Goal: Task Accomplishment & Management: Manage account settings

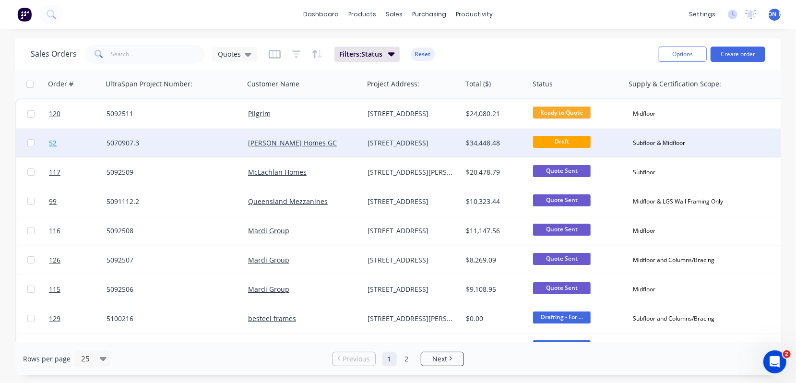
click at [53, 145] on span "52" at bounding box center [53, 143] width 8 height 10
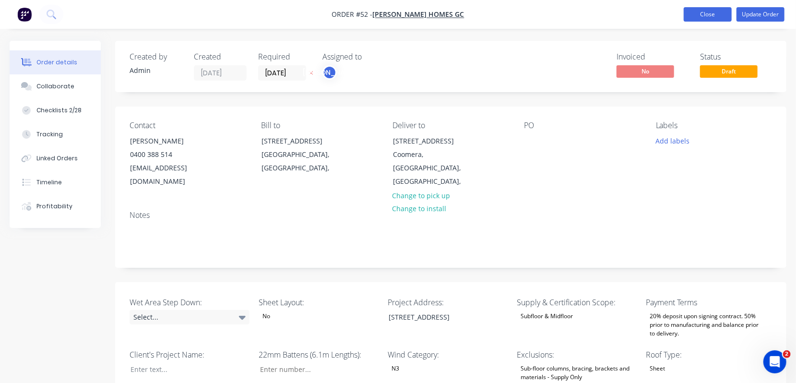
type input "16"
type input "354"
type input "5.0"
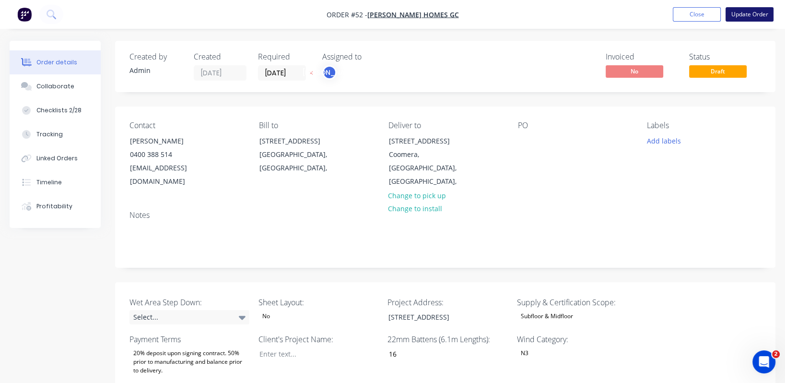
click at [753, 12] on button "Update Order" at bounding box center [750, 14] width 48 height 14
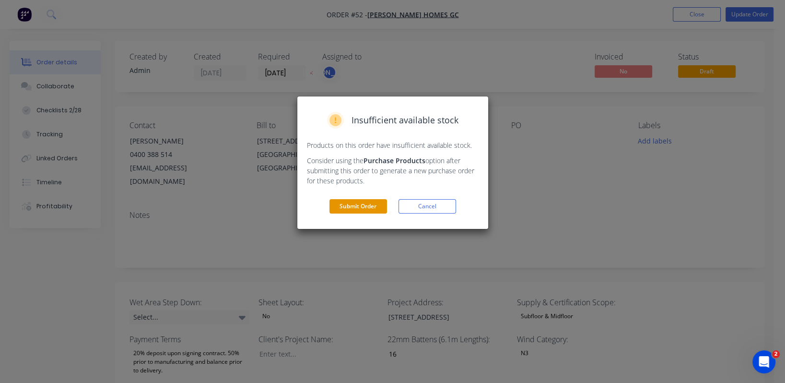
click at [359, 207] on button "Submit Order" at bounding box center [359, 206] width 58 height 14
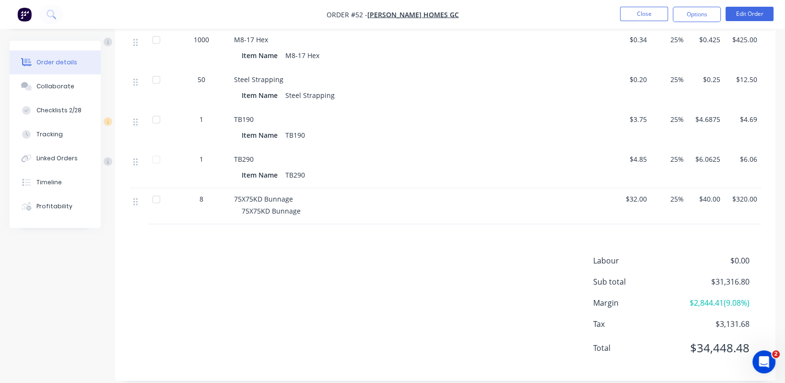
scroll to position [1353, 0]
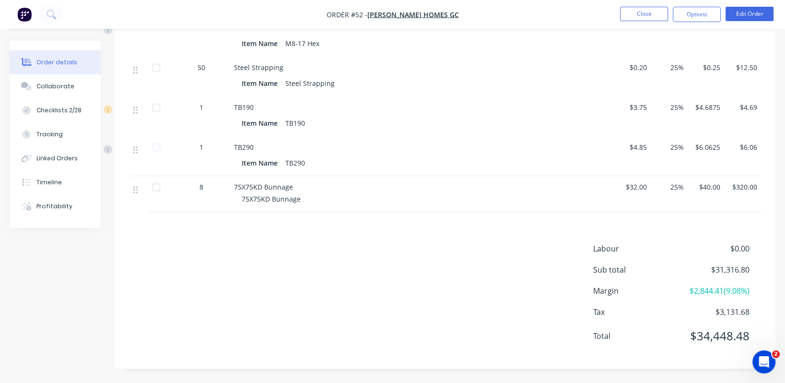
click at [728, 269] on span "$31,316.80" at bounding box center [714, 270] width 71 height 12
click at [735, 269] on span "$31,316.80" at bounding box center [714, 270] width 71 height 12
click at [747, 14] on button "Edit Order" at bounding box center [750, 14] width 48 height 14
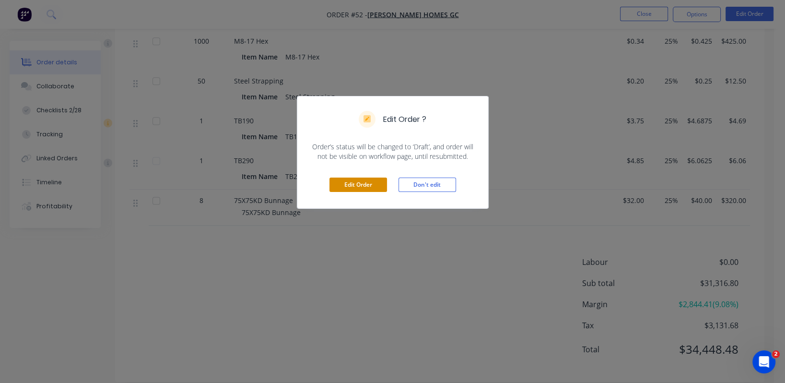
click at [348, 186] on button "Edit Order" at bounding box center [359, 185] width 58 height 14
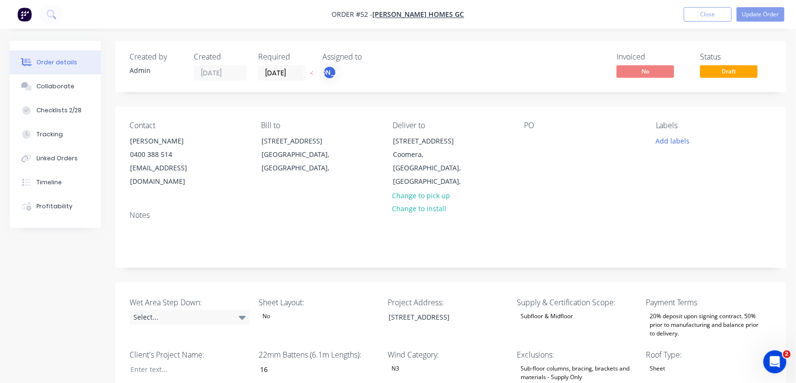
type input "16"
type input "354"
type input "5.0"
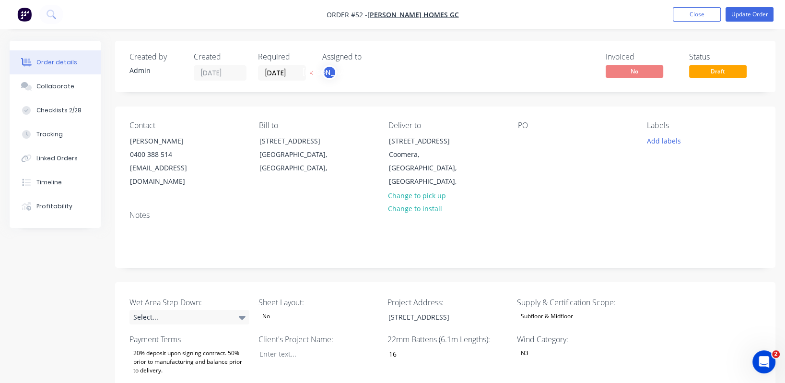
click at [737, 73] on span "Draft" at bounding box center [718, 71] width 58 height 12
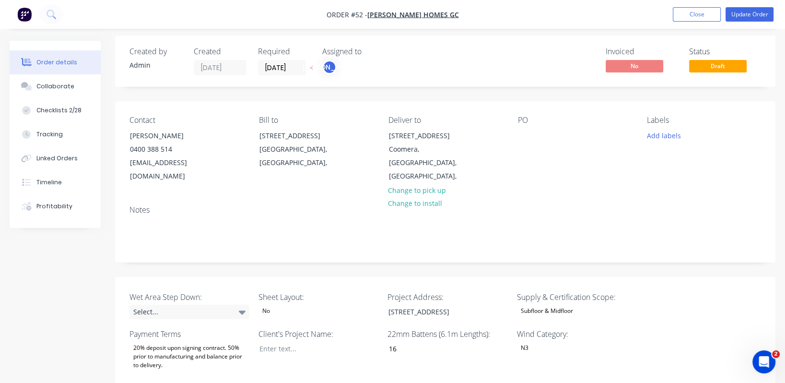
scroll to position [5, 0]
click at [755, 16] on button "Update Order" at bounding box center [750, 14] width 48 height 14
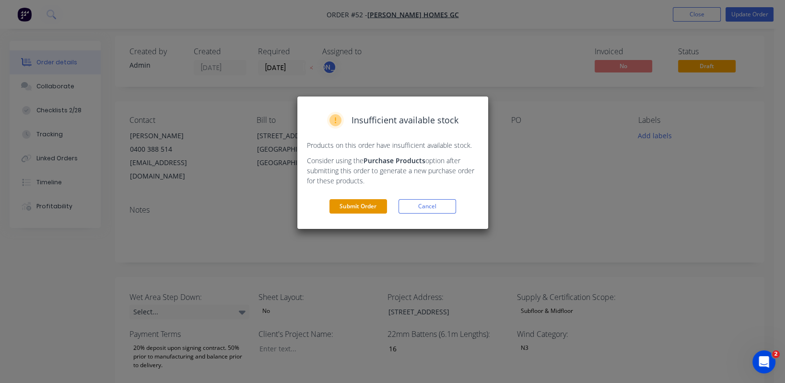
click at [353, 206] on button "Submit Order" at bounding box center [359, 206] width 58 height 14
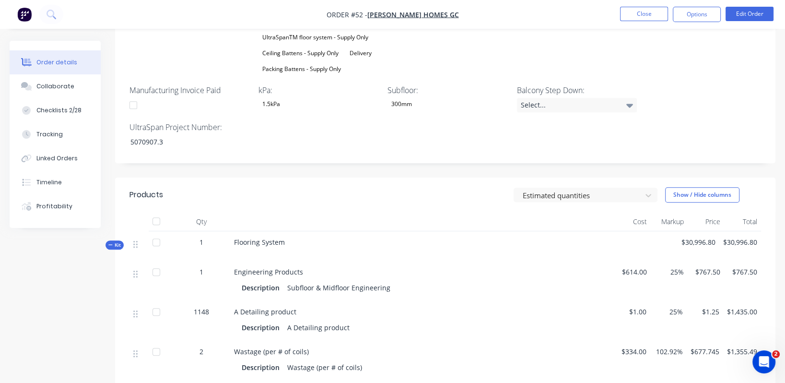
scroll to position [502, 0]
click at [733, 243] on span "$30,996.80" at bounding box center [741, 242] width 34 height 10
click at [742, 237] on span "$30,996.80" at bounding box center [741, 242] width 34 height 10
click at [737, 265] on div "$767.50" at bounding box center [742, 281] width 37 height 40
click at [717, 270] on span "$767.50" at bounding box center [706, 271] width 29 height 10
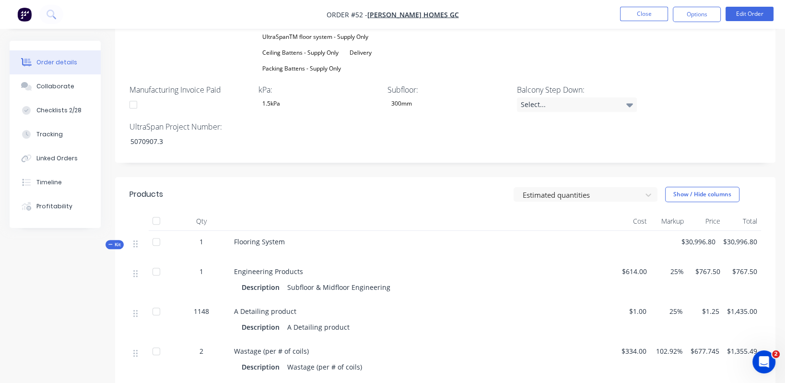
click at [698, 269] on span "$767.50" at bounding box center [706, 271] width 29 height 10
click at [665, 268] on span "25%" at bounding box center [669, 271] width 29 height 10
click at [674, 272] on span "25%" at bounding box center [669, 271] width 29 height 10
click at [674, 268] on span "25%" at bounding box center [669, 271] width 29 height 10
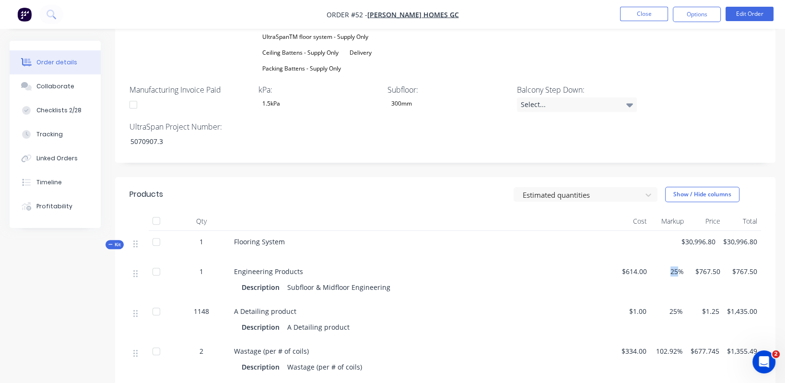
click at [674, 268] on span "25%" at bounding box center [669, 271] width 29 height 10
click at [675, 296] on div "25%" at bounding box center [669, 281] width 37 height 40
click at [748, 11] on button "Edit Order" at bounding box center [750, 14] width 48 height 14
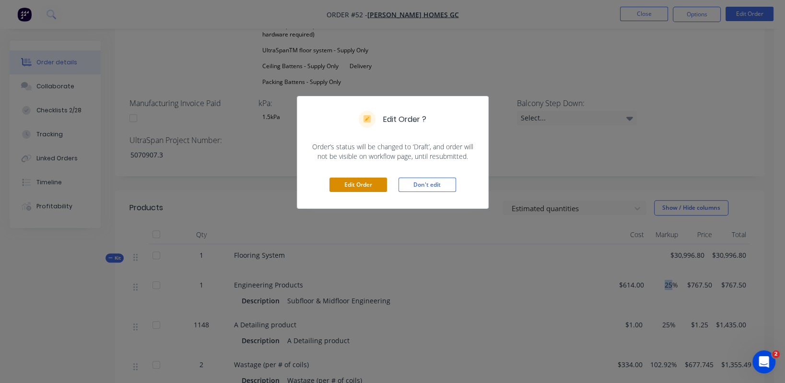
click at [356, 184] on button "Edit Order" at bounding box center [359, 185] width 58 height 14
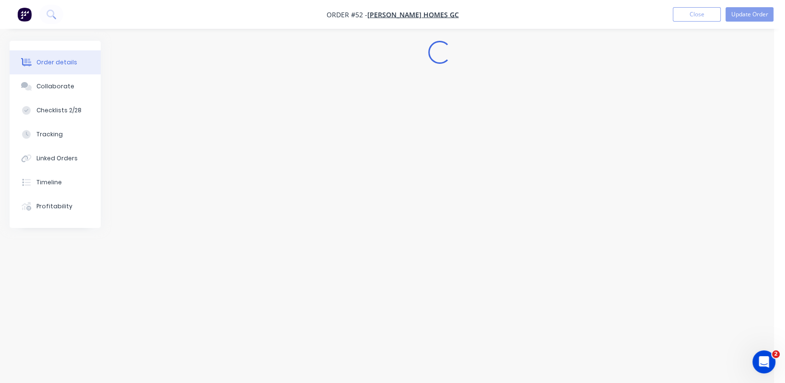
scroll to position [0, 0]
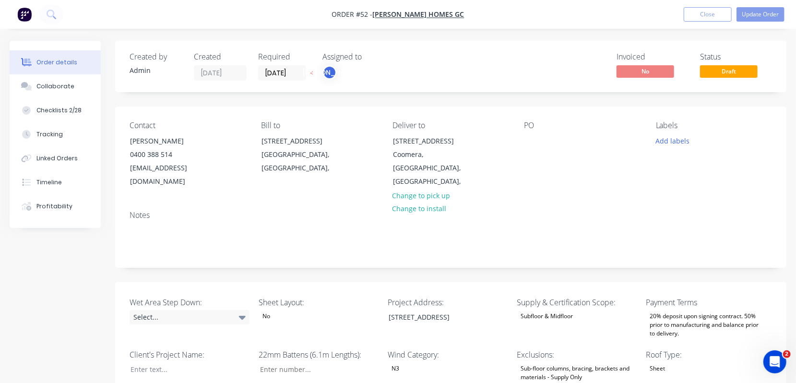
type input "16"
type input "354"
type input "5.0"
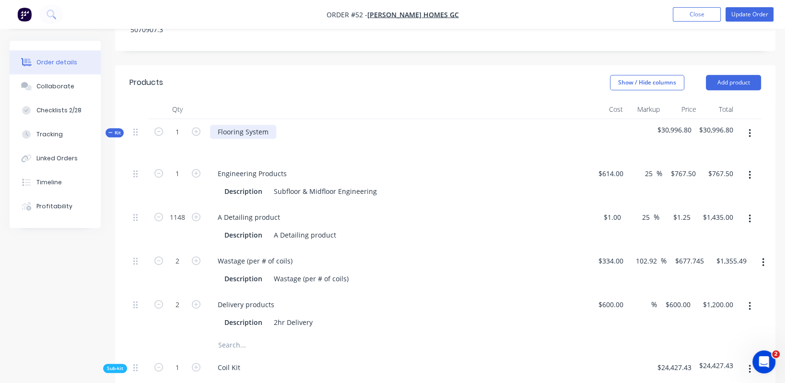
scroll to position [629, 0]
click at [709, 308] on input "1200.00" at bounding box center [719, 305] width 35 height 14
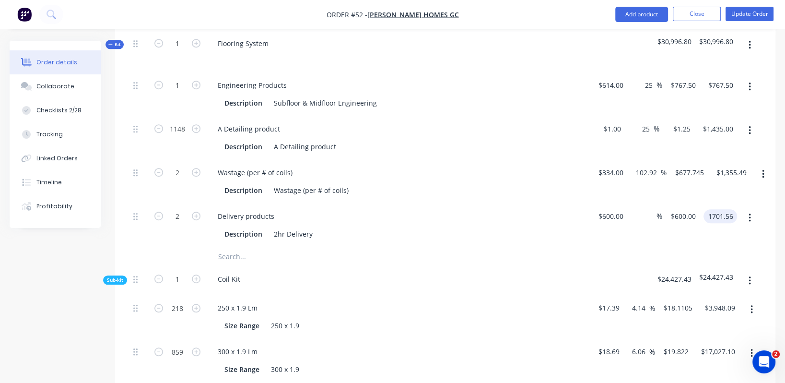
scroll to position [717, 0]
click at [724, 220] on input "1701.56" at bounding box center [723, 217] width 30 height 14
click at [665, 255] on div at bounding box center [446, 257] width 632 height 19
click at [721, 216] on input "1200" at bounding box center [719, 215] width 35 height 14
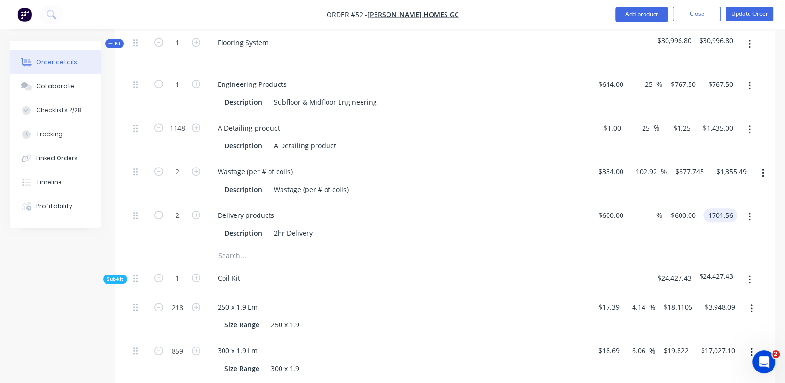
type input "1701.56"
click at [654, 268] on div "$24,427.43" at bounding box center [675, 279] width 42 height 29
type input "41.8"
type input "$850.78"
type input "$1,701.56"
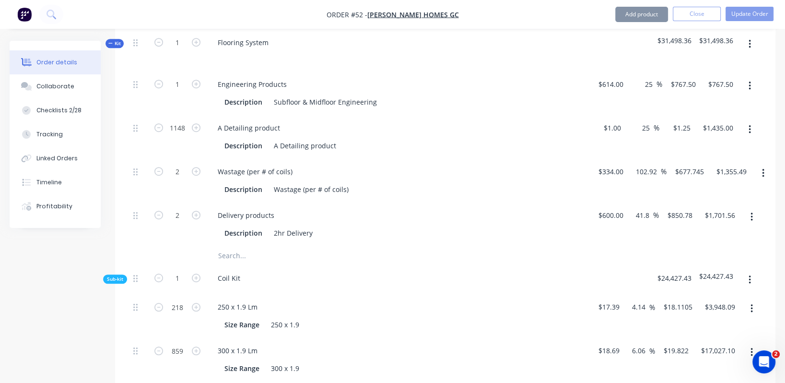
click at [522, 284] on div "Coil Kit" at bounding box center [398, 279] width 384 height 29
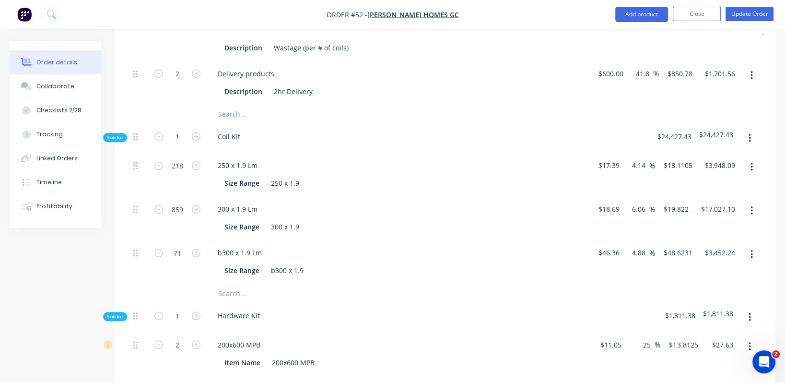
scroll to position [860, 0]
click at [745, 13] on button "Update Order" at bounding box center [750, 14] width 48 height 14
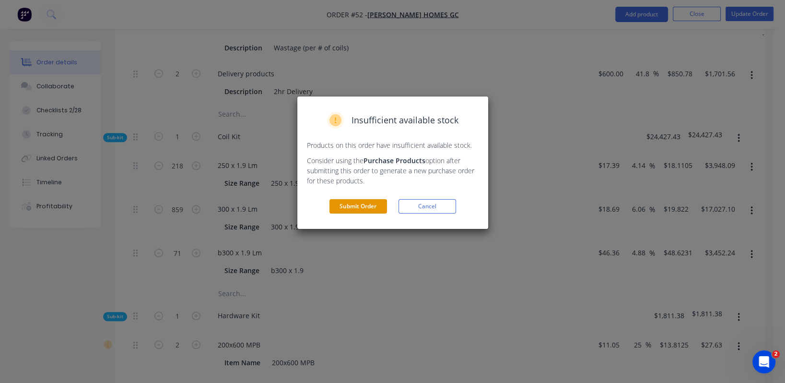
click at [379, 206] on button "Submit Order" at bounding box center [359, 206] width 58 height 14
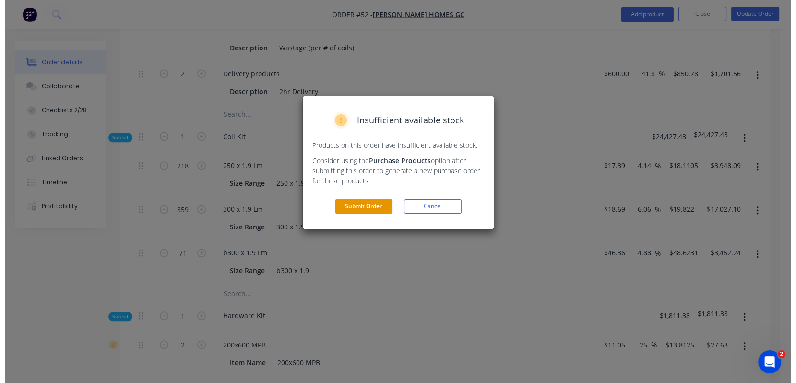
scroll to position [0, 0]
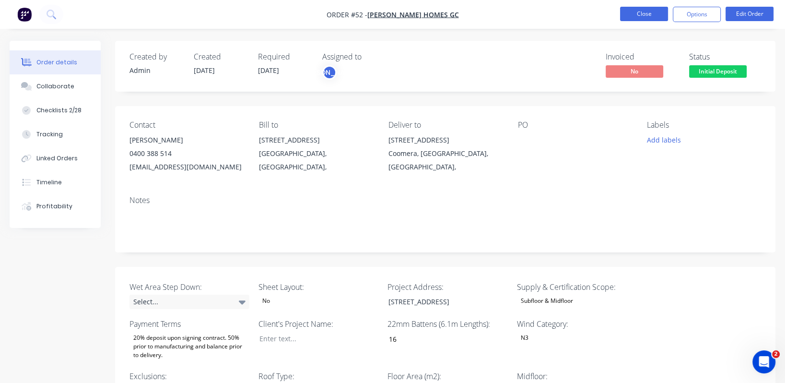
click at [645, 12] on button "Close" at bounding box center [644, 14] width 48 height 14
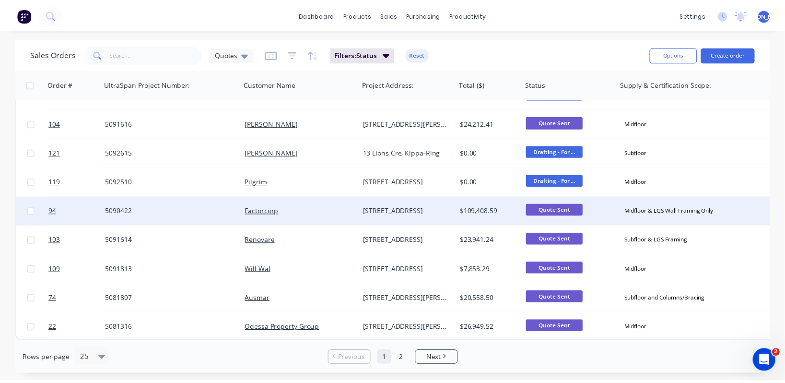
scroll to position [492, 0]
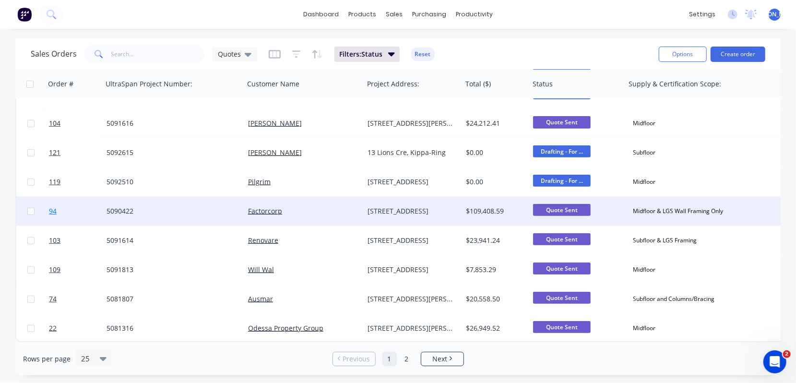
click at [54, 207] on span "94" at bounding box center [53, 211] width 8 height 10
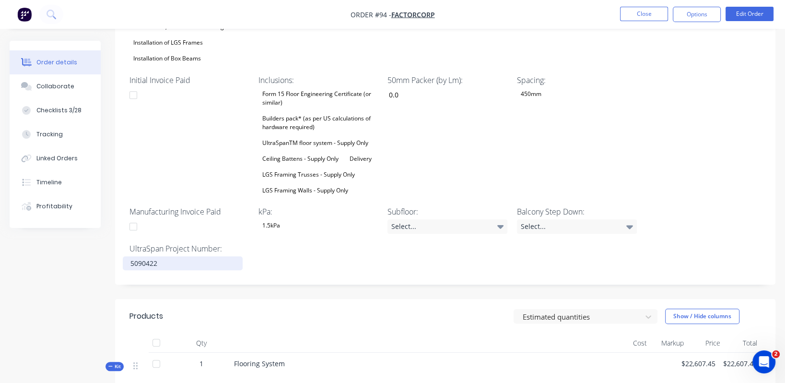
click at [179, 261] on div "Wet Area Step Down: 50mm Sheet Layout: Yes Project Address: [STREET_ADDRESS] Bi…" at bounding box center [445, 74] width 661 height 421
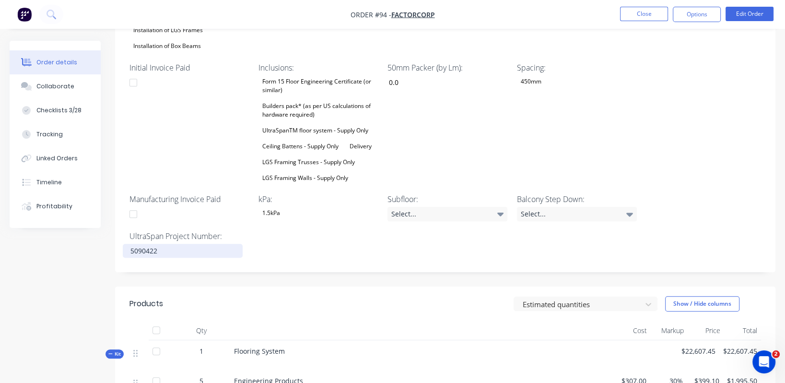
click at [179, 244] on div "5090422" at bounding box center [183, 251] width 120 height 14
click at [349, 220] on div "Wet Area Step Down: 50mm Sheet Layout: Yes Project Address: [STREET_ADDRESS] Bi…" at bounding box center [445, 60] width 661 height 421
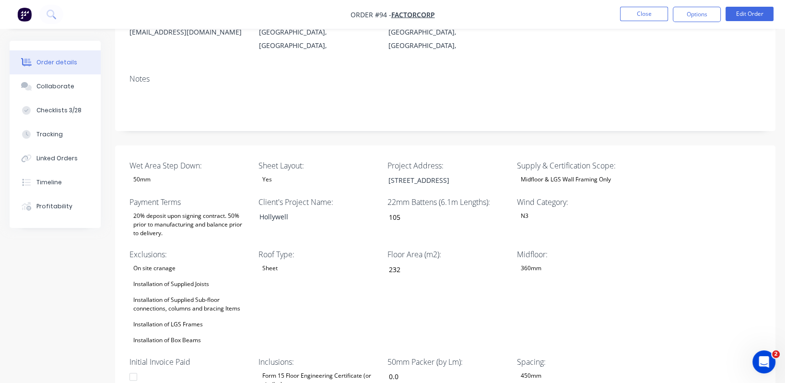
scroll to position [136, 0]
click at [397, 209] on input "105" at bounding box center [444, 216] width 127 height 14
drag, startPoint x: 423, startPoint y: 204, endPoint x: 457, endPoint y: 202, distance: 34.2
click at [423, 209] on input "105" at bounding box center [444, 216] width 127 height 14
click at [315, 261] on div "Sheet" at bounding box center [319, 267] width 120 height 12
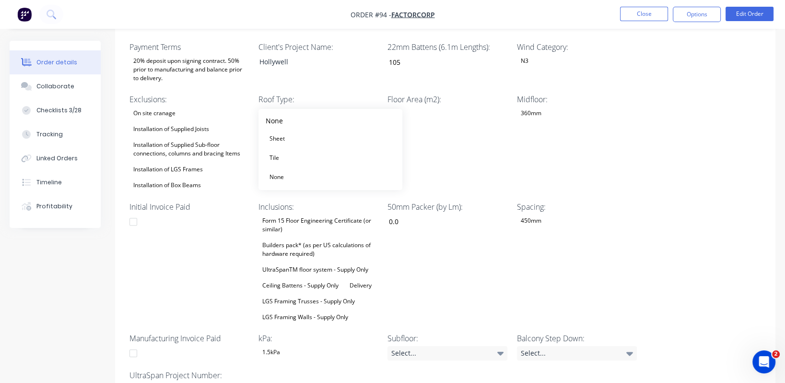
scroll to position [343, 0]
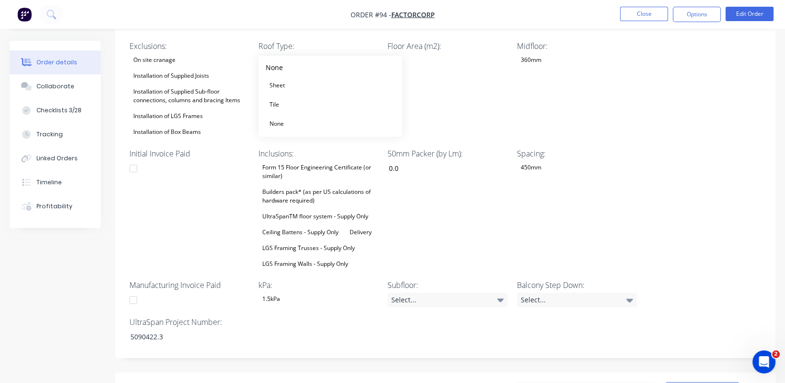
click at [604, 209] on div "Spacing: 450mm" at bounding box center [577, 209] width 120 height 122
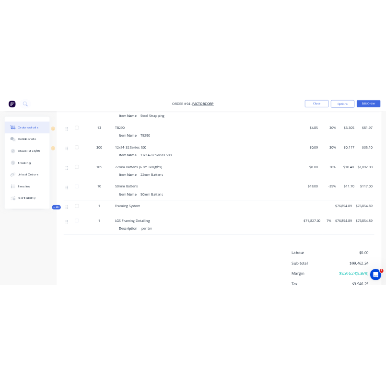
scroll to position [1489, 0]
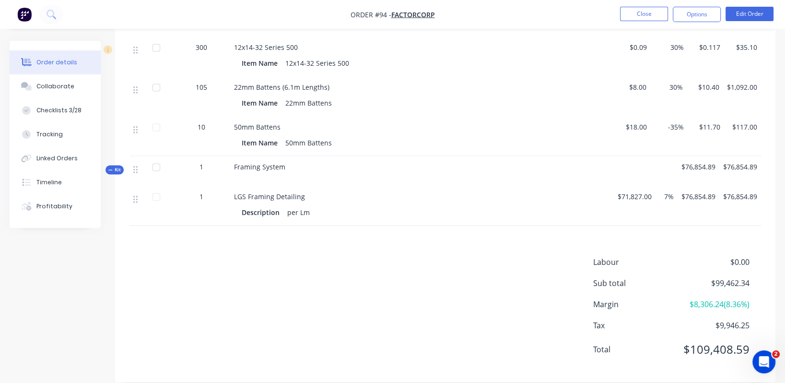
click at [489, 271] on div "Labour $0.00 Sub total $99,462.34 Margin $8,306.24 ( 8.36 %) Tax $9,946.25 Tota…" at bounding box center [446, 311] width 632 height 111
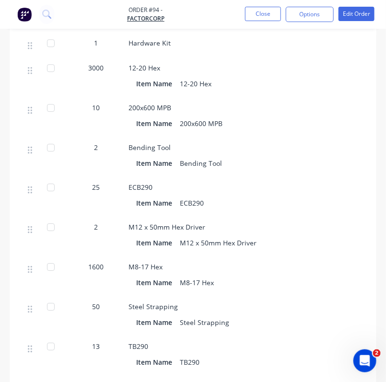
click at [230, 205] on div "ECB290 Item Name ECB290" at bounding box center [317, 197] width 384 height 40
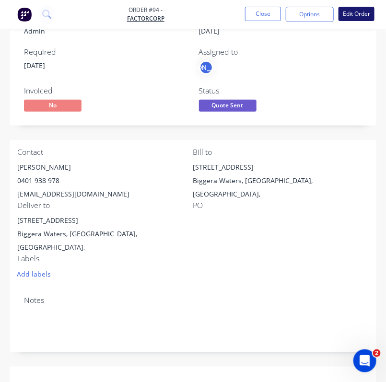
scroll to position [69, 0]
click at [354, 16] on button "Edit Order" at bounding box center [357, 14] width 36 height 14
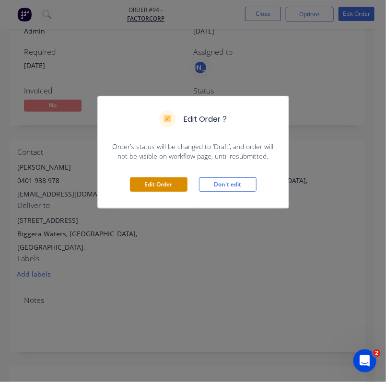
click at [155, 188] on button "Edit Order" at bounding box center [159, 185] width 58 height 14
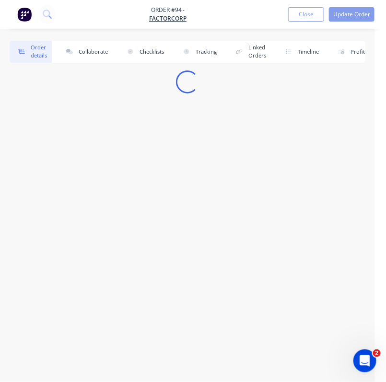
scroll to position [0, 0]
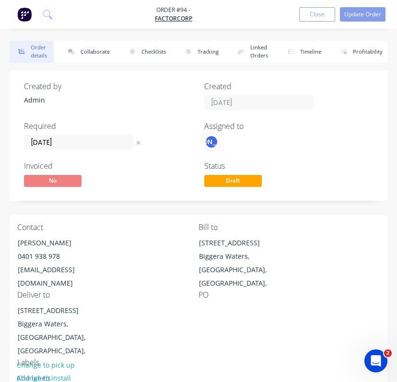
type input "105"
type input "232"
type input "0.0"
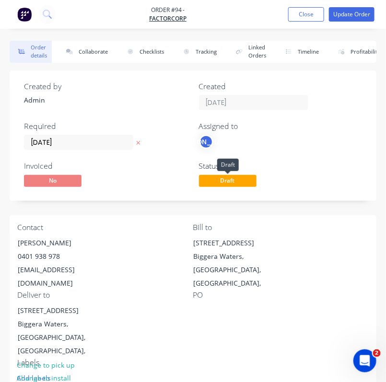
click at [231, 181] on span "Draft" at bounding box center [228, 181] width 58 height 12
drag, startPoint x: 288, startPoint y: 150, endPoint x: 289, endPoint y: 143, distance: 6.7
click at [289, 150] on div "Assigned to JO" at bounding box center [281, 136] width 164 height 28
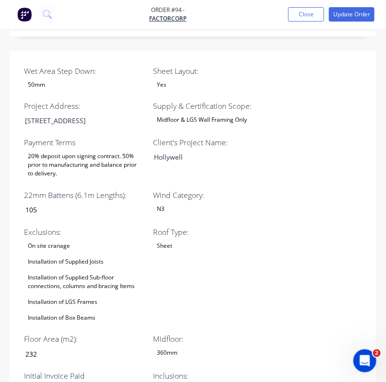
scroll to position [420, 0]
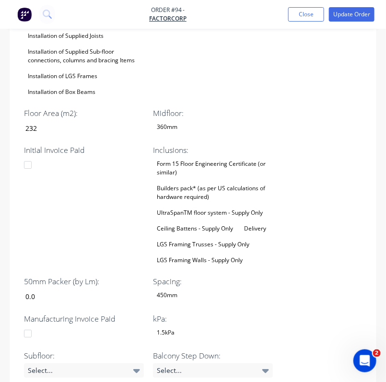
click at [211, 182] on div "Builders pack* (as per US calculations of hardware required)" at bounding box center [213, 192] width 120 height 21
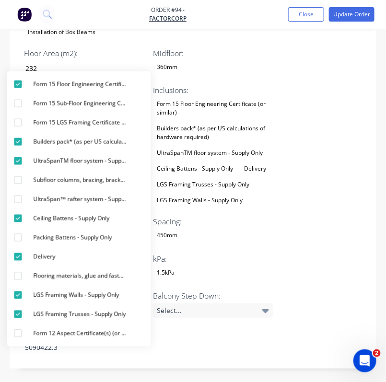
scroll to position [707, 0]
click at [339, 185] on div "Wet Area Step Down: 50mm Sheet Layout: Yes Project Address: [STREET_ADDRESS] Bi…" at bounding box center [193, 66] width 367 height 604
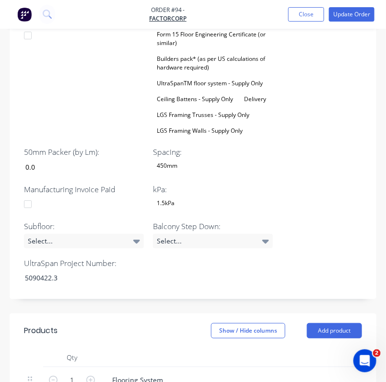
scroll to position [776, 0]
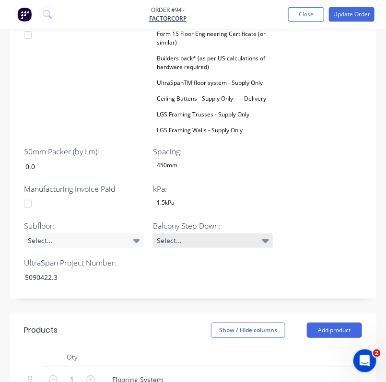
click at [264, 236] on icon at bounding box center [265, 241] width 7 height 11
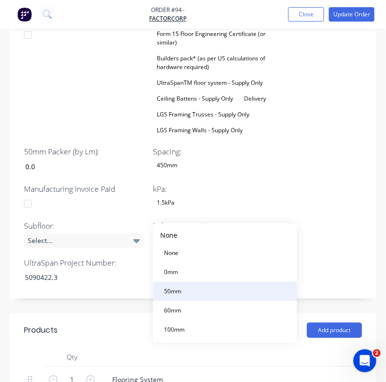
click at [191, 290] on button "50mm" at bounding box center [225, 291] width 144 height 19
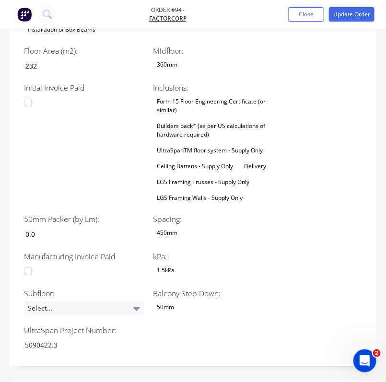
scroll to position [708, 0]
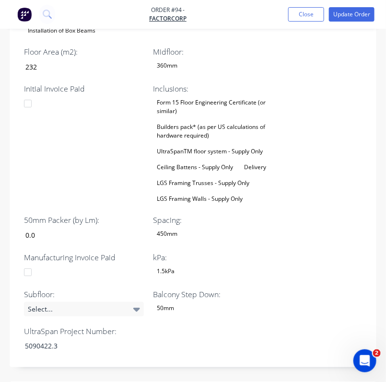
click at [301, 234] on div "Wet Area Step Down: 50mm Sheet Layout: Yes Project Address: [STREET_ADDRESS] Bi…" at bounding box center [193, 65] width 367 height 604
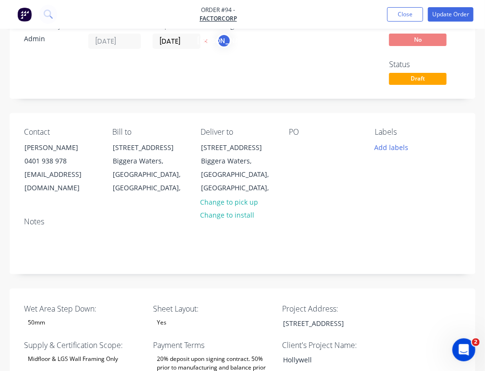
scroll to position [0, 0]
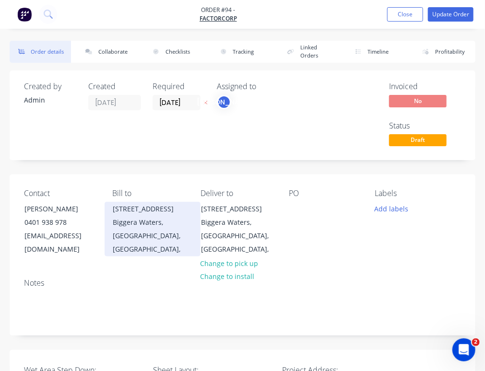
click at [192, 216] on div "Biggera Waters, [GEOGRAPHIC_DATA], [GEOGRAPHIC_DATA]," at bounding box center [153, 236] width 80 height 40
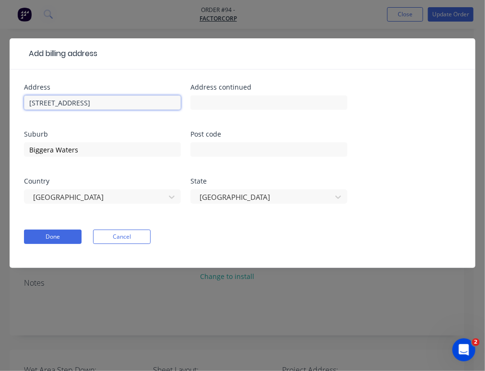
click at [88, 100] on input "[STREET_ADDRESS]" at bounding box center [102, 102] width 157 height 14
drag, startPoint x: 101, startPoint y: 100, endPoint x: 6, endPoint y: 99, distance: 95.5
click at [6, 99] on div "Add billing address Address [STREET_ADDRESS] Address continued Suburb Biggera W…" at bounding box center [242, 185] width 485 height 371
type input "Burleigh Heads"
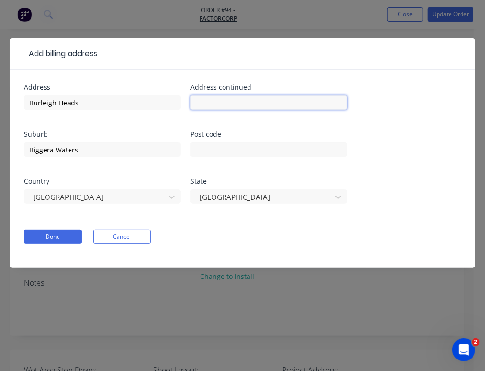
drag, startPoint x: 245, startPoint y: 97, endPoint x: 228, endPoint y: 124, distance: 31.7
click at [245, 97] on input "text" at bounding box center [268, 102] width 157 height 14
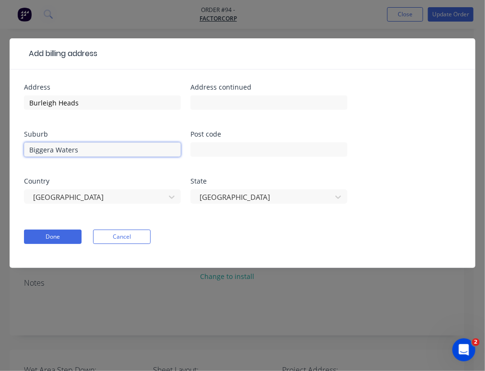
click at [110, 151] on input "Biggera Waters" at bounding box center [102, 149] width 157 height 14
drag, startPoint x: 72, startPoint y: 147, endPoint x: -1, endPoint y: 145, distance: 73.0
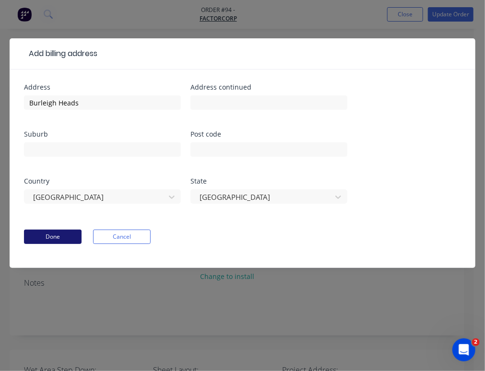
click at [58, 240] on button "Done" at bounding box center [53, 237] width 58 height 14
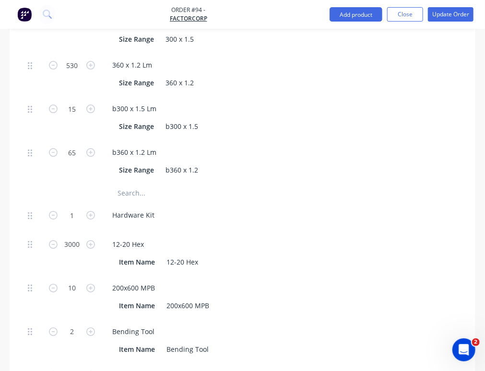
scroll to position [1176, 0]
click at [84, 368] on input "25" at bounding box center [71, 375] width 25 height 14
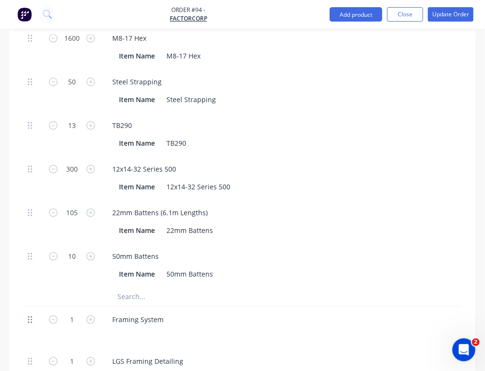
scroll to position [1601, 0]
click at [15, 317] on span "Kit" at bounding box center [9, 320] width 12 height 7
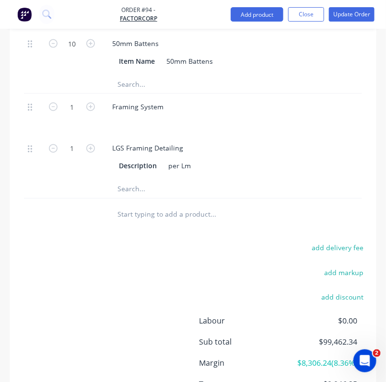
scroll to position [2081, 0]
click at [31, 144] on icon at bounding box center [30, 148] width 4 height 9
click at [166, 141] on div "LGS Framing Detailing" at bounding box center [148, 148] width 86 height 14
click at [145, 179] on input "text" at bounding box center [189, 188] width 144 height 19
click at [166, 179] on input "text" at bounding box center [189, 188] width 144 height 19
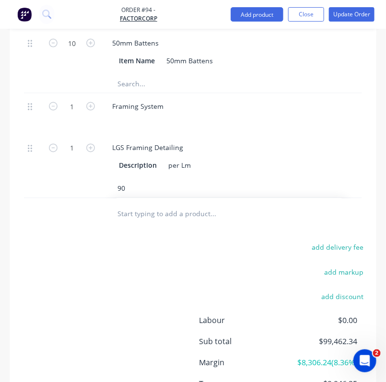
type input "9"
type input "l"
type input "9"
click at [31, 145] on icon at bounding box center [30, 148] width 4 height 7
click at [28, 145] on icon at bounding box center [30, 148] width 4 height 7
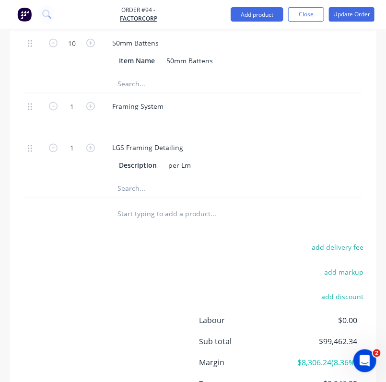
click at [223, 179] on input "text" at bounding box center [189, 188] width 144 height 19
click at [161, 179] on input "text" at bounding box center [189, 188] width 144 height 19
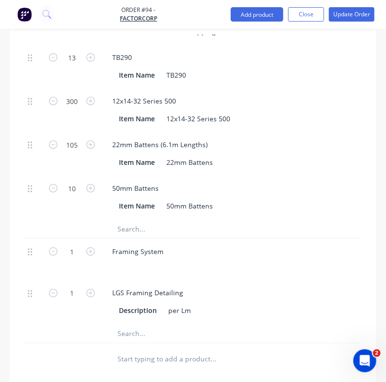
scroll to position [1936, 0]
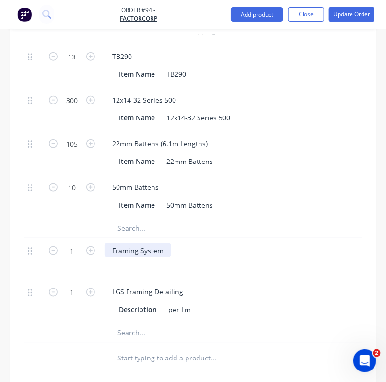
click at [128, 244] on div "Framing System" at bounding box center [138, 251] width 67 height 14
click at [155, 323] on input "text" at bounding box center [189, 332] width 144 height 19
click at [156, 244] on div "Framing System" at bounding box center [138, 251] width 67 height 14
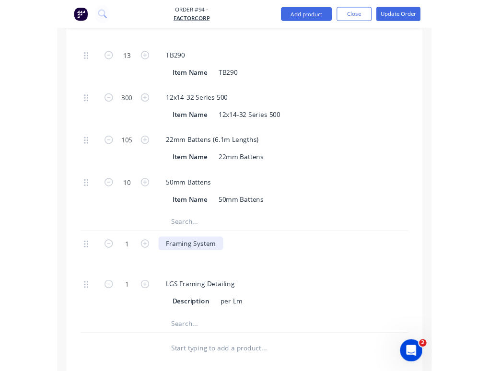
scroll to position [1731, 0]
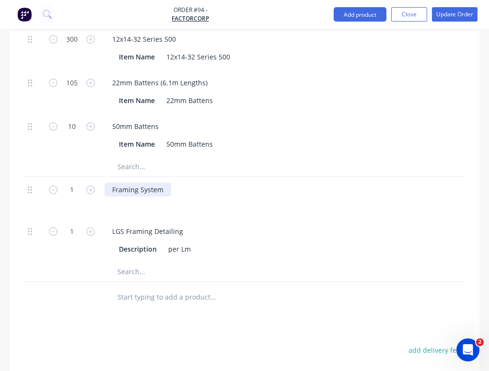
click at [171, 183] on div "Framing System" at bounding box center [138, 190] width 67 height 14
click at [184, 242] on div "per Lm" at bounding box center [180, 249] width 30 height 14
click at [196, 262] on input "text" at bounding box center [189, 271] width 144 height 19
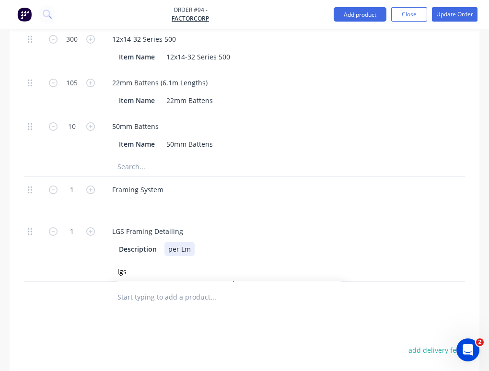
drag, startPoint x: 258, startPoint y: 135, endPoint x: 263, endPoint y: 137, distance: 5.8
click at [258, 219] on div "LGS Framing Detailing Description per Lm" at bounding box center [293, 241] width 384 height 44
click at [174, 262] on input "lgs" at bounding box center [189, 271] width 144 height 19
type input "l"
type input "="
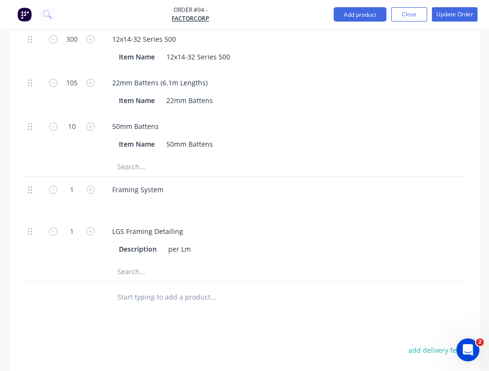
click at [178, 197] on div at bounding box center [293, 204] width 376 height 14
click at [177, 197] on div at bounding box center [293, 204] width 376 height 14
click at [160, 262] on input "text" at bounding box center [189, 271] width 144 height 19
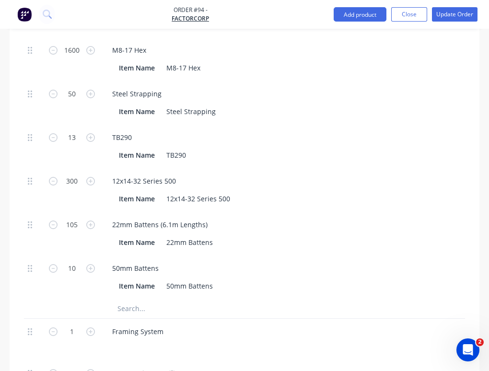
scroll to position [1589, 87]
click at [395, 12] on button "Close" at bounding box center [410, 14] width 36 height 14
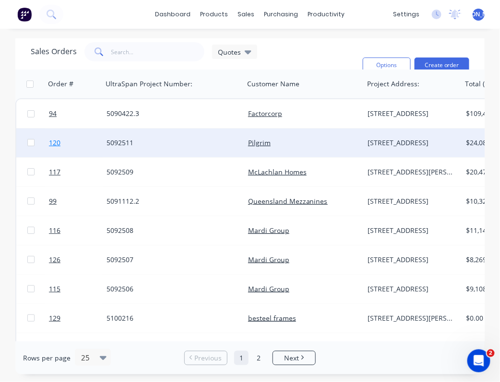
click at [58, 143] on span "120" at bounding box center [55, 143] width 12 height 10
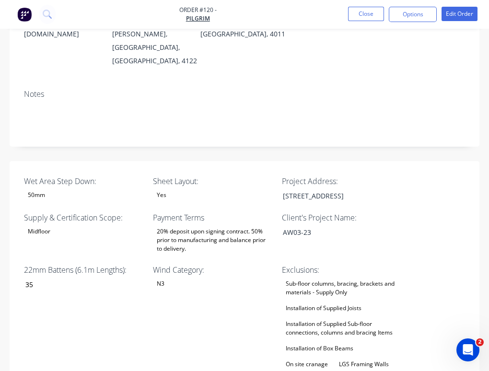
scroll to position [215, 0]
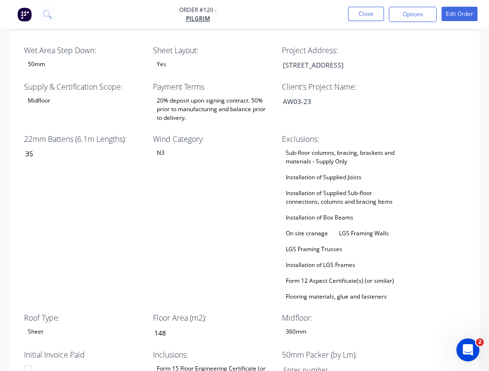
click at [282, 227] on div "On site cranage" at bounding box center [307, 233] width 50 height 12
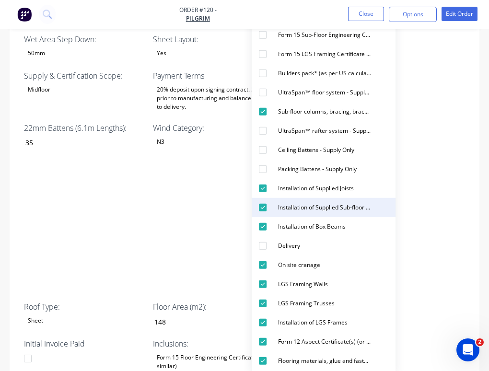
scroll to position [357, 0]
click at [318, 210] on div "Installation of Supplied Sub-floor connections, columns and bracing Items" at bounding box center [324, 208] width 101 height 12
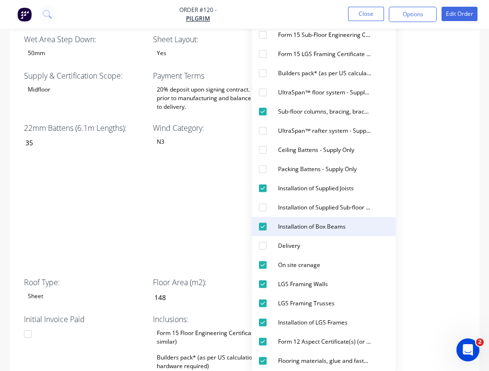
click at [314, 231] on div "Installation of Box Beams" at bounding box center [311, 227] width 75 height 12
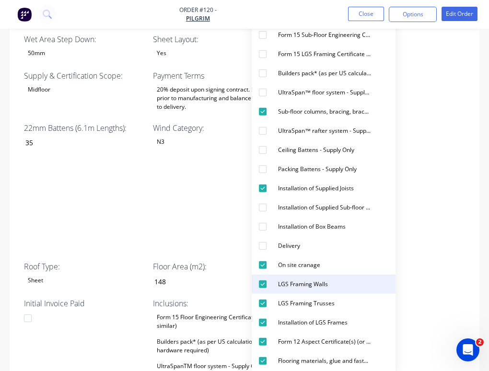
click at [309, 286] on div "LGS Framing Walls" at bounding box center [303, 284] width 58 height 12
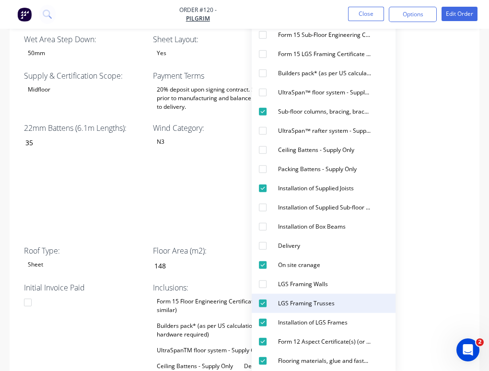
click at [306, 305] on div "LGS Framing Trusses" at bounding box center [306, 303] width 64 height 12
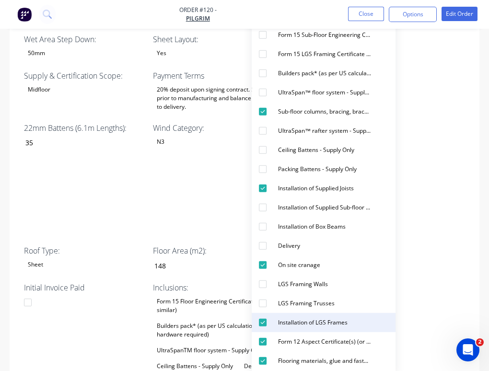
click at [307, 319] on div "Installation of LGS Frames" at bounding box center [312, 323] width 77 height 12
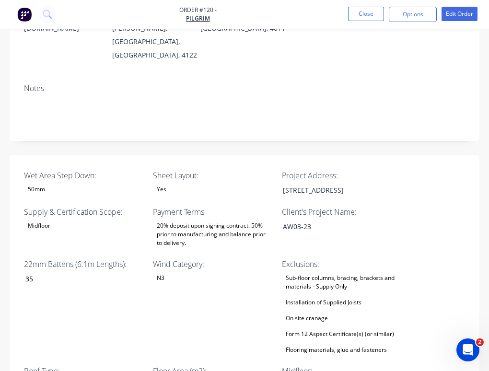
scroll to position [221, 0]
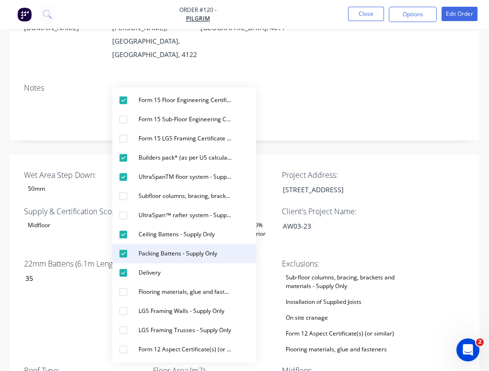
click at [205, 255] on div "Packing Battens - Supply Only" at bounding box center [178, 254] width 86 height 12
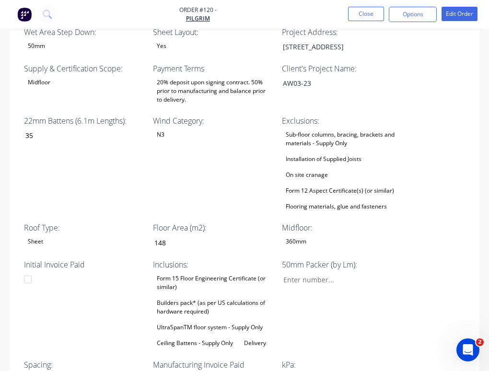
scroll to position [364, 0]
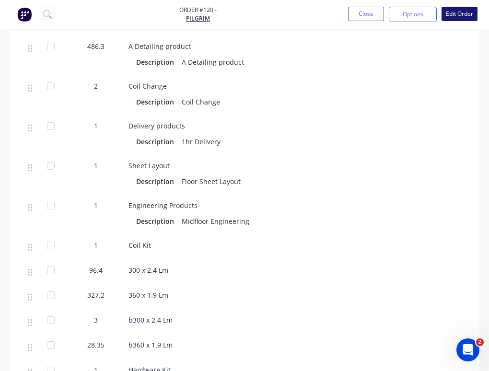
click at [457, 15] on button "Edit Order" at bounding box center [460, 14] width 36 height 14
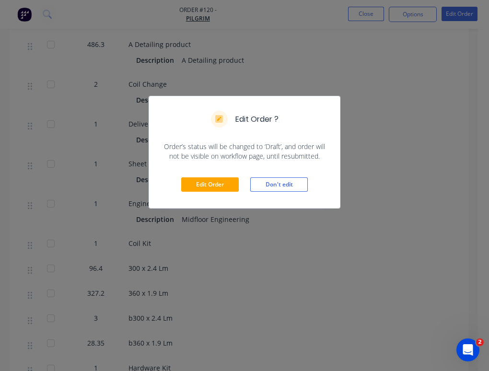
scroll to position [867, 0]
click at [209, 185] on button "Edit Order" at bounding box center [210, 185] width 58 height 14
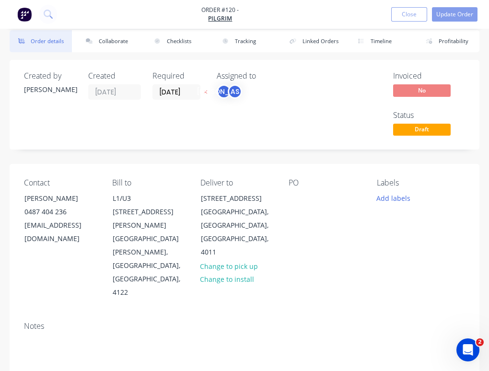
type input "35"
type input "148"
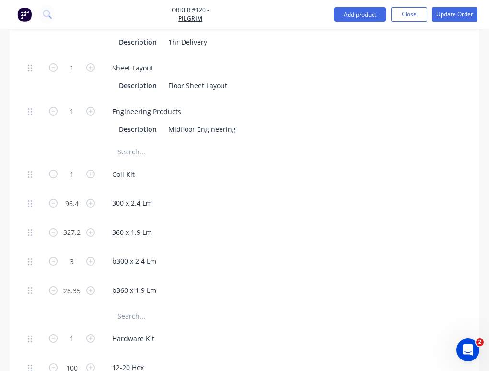
scroll to position [1017, 0]
type input "39"
type input "$483.60"
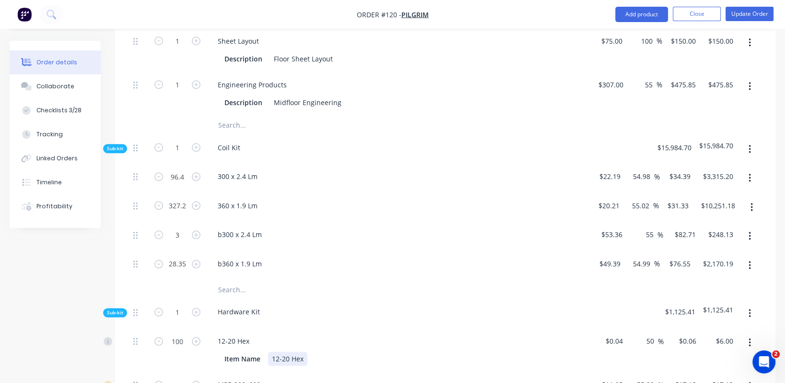
scroll to position [937, 0]
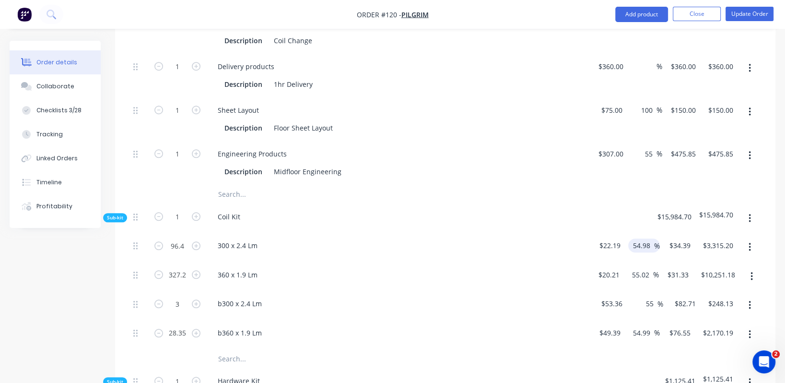
click at [642, 238] on input "54.98" at bounding box center [643, 245] width 22 height 14
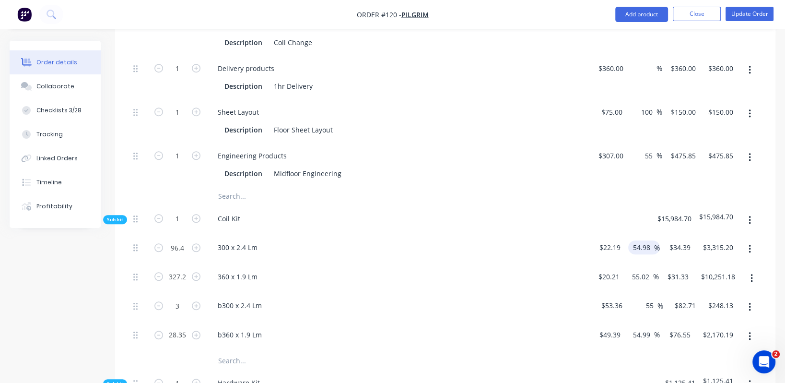
click at [642, 240] on input "54.98" at bounding box center [643, 247] width 22 height 14
click at [642, 241] on input "54.98" at bounding box center [643, 248] width 22 height 14
click at [646, 241] on input "25" at bounding box center [647, 248] width 12 height 14
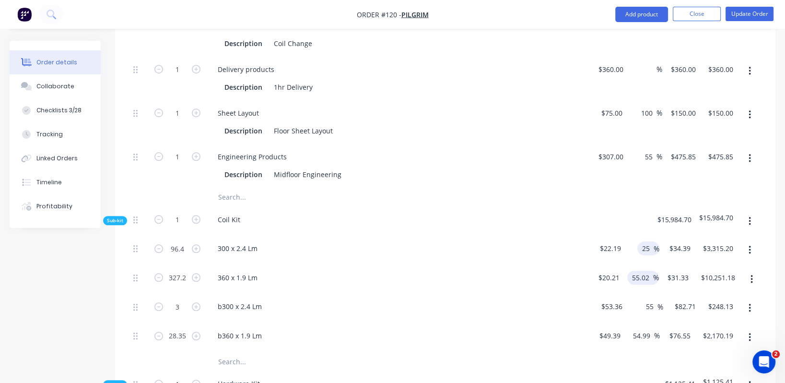
type input "25"
type input "$27.7375"
type input "$2,673.90"
click at [640, 271] on input "55.02" at bounding box center [642, 278] width 22 height 14
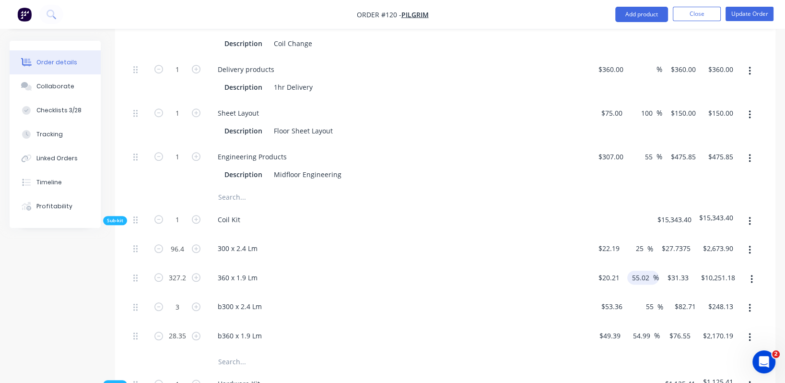
click at [640, 271] on input "55.02" at bounding box center [642, 278] width 22 height 14
paste input "25"
type input "25"
type input "$25.2625"
type input "$8,265.89"
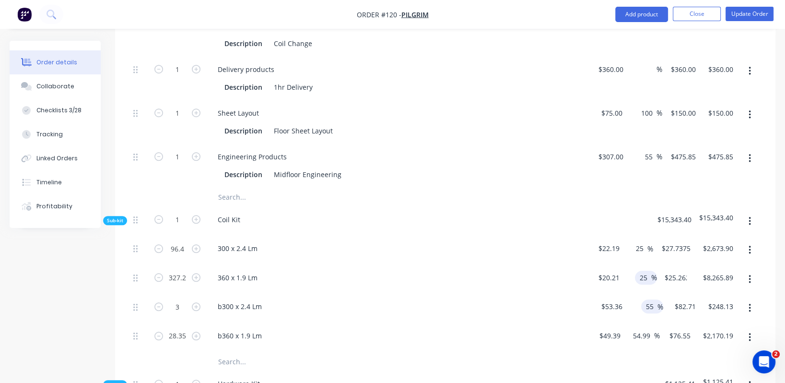
click at [648, 299] on input "55" at bounding box center [651, 306] width 12 height 14
paste input "2"
type input "25"
click at [648, 329] on input "54.99" at bounding box center [643, 336] width 22 height 14
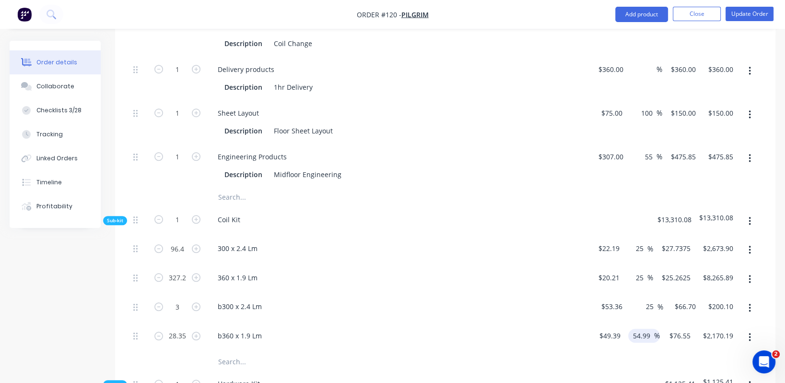
type input "$66.70"
type input "$200.10"
click at [648, 329] on input "54.99" at bounding box center [643, 336] width 22 height 14
paste input "25"
type input "25"
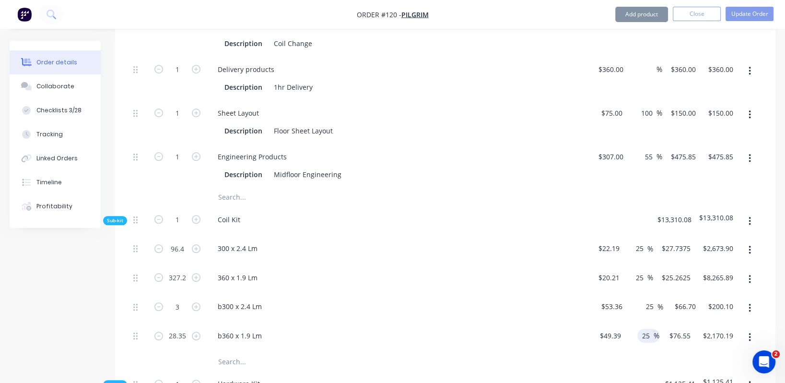
click at [640, 352] on div at bounding box center [446, 361] width 632 height 19
type input "$61.7375"
type input "$1,750.26"
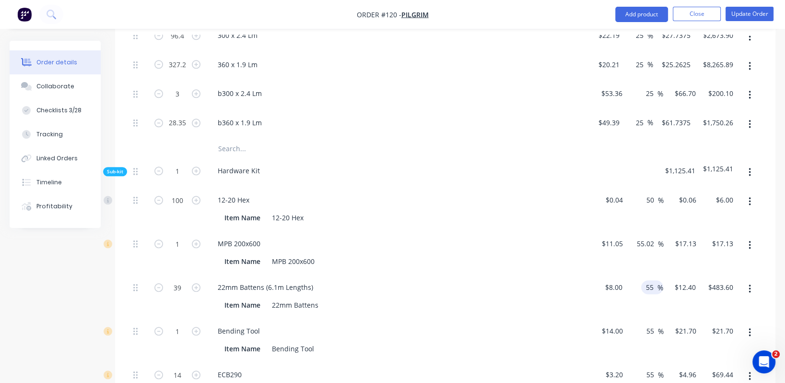
scroll to position [1079, 0]
click at [652, 280] on input "55" at bounding box center [651, 287] width 12 height 14
type input "10"
type input "$8.80"
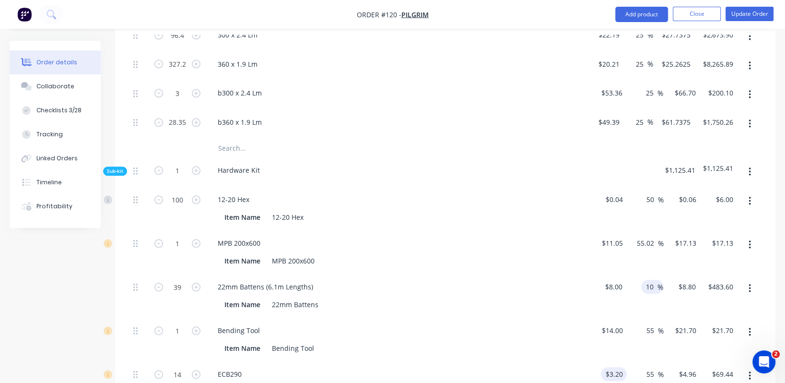
type input "$343.20"
click at [617, 367] on input "3.2" at bounding box center [616, 374] width 22 height 14
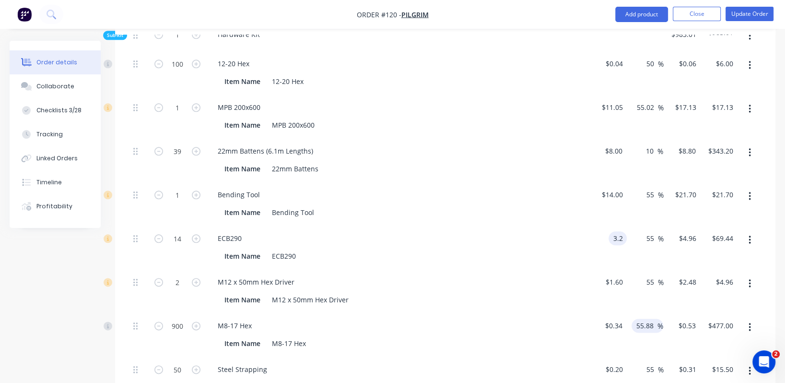
type input "$3.20"
click at [639, 318] on input "55.88" at bounding box center [647, 325] width 22 height 14
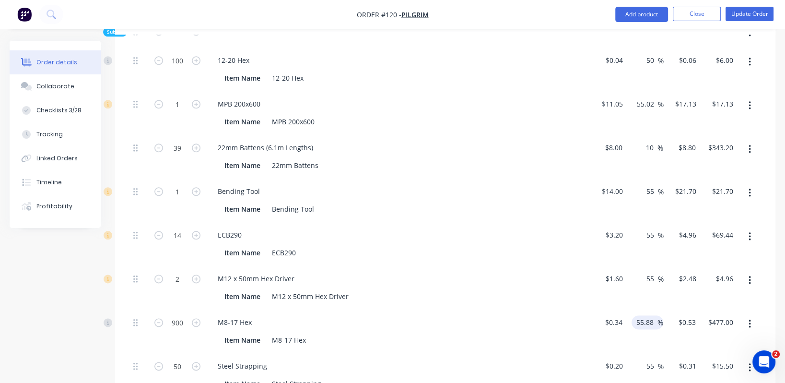
click at [639, 315] on input "55.88" at bounding box center [647, 322] width 22 height 14
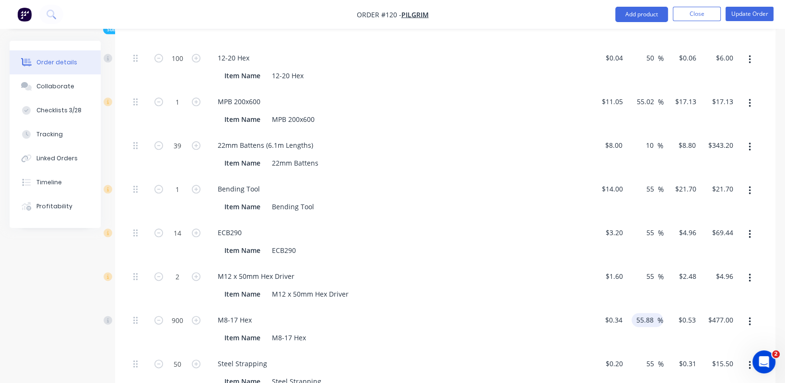
scroll to position [1221, 0]
paste input "25"
type input "25"
click at [541, 356] on div "Steel Strapping" at bounding box center [398, 363] width 376 height 14
type input "$0.425"
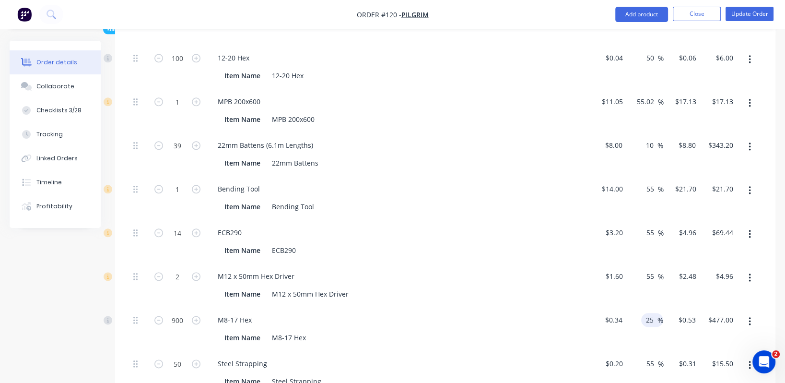
type input "$382.50"
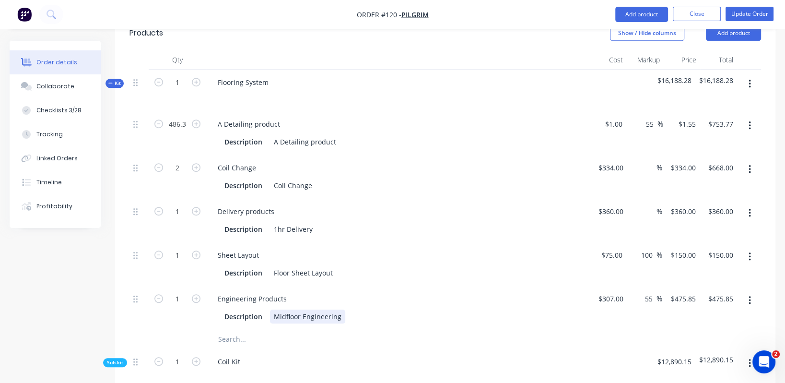
scroll to position [724, 0]
click at [197, 206] on icon "button" at bounding box center [196, 210] width 9 height 9
type input "2"
type input "$720.00"
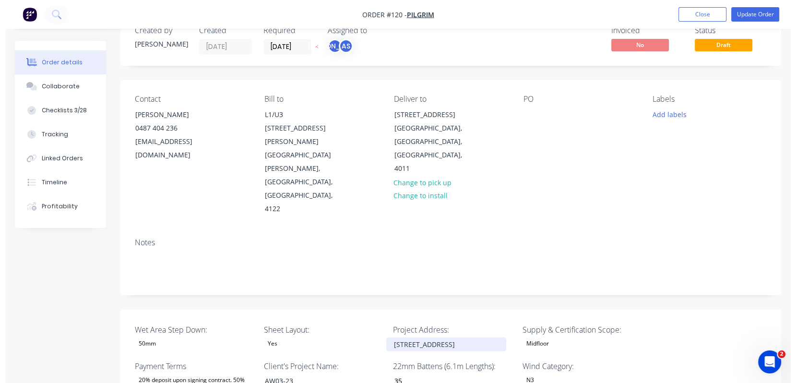
scroll to position [0, 0]
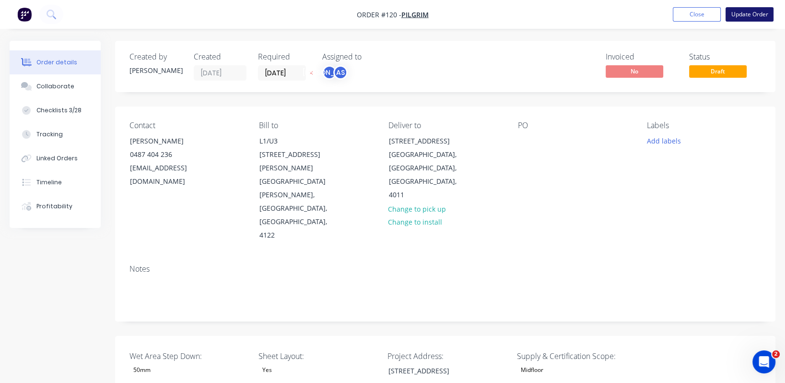
click at [737, 12] on button "Update Order" at bounding box center [750, 14] width 48 height 14
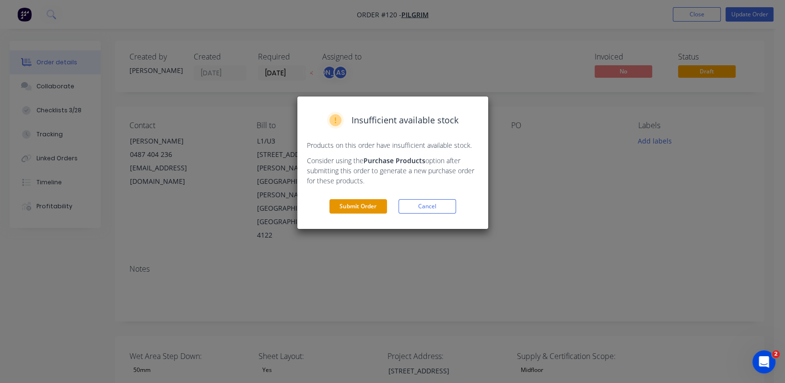
click at [351, 208] on button "Submit Order" at bounding box center [359, 206] width 58 height 14
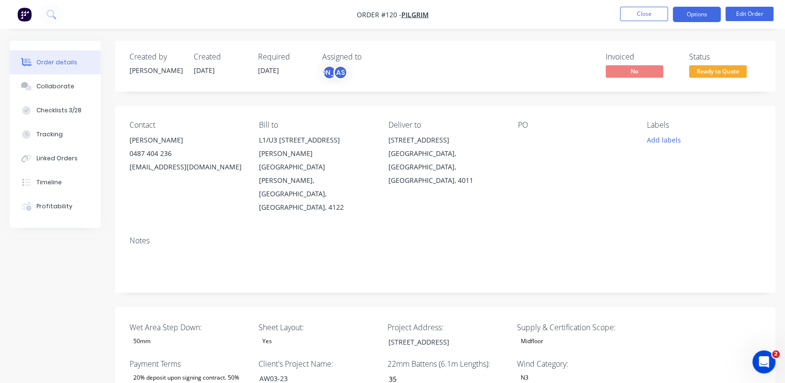
click at [703, 15] on button "Options" at bounding box center [697, 14] width 48 height 15
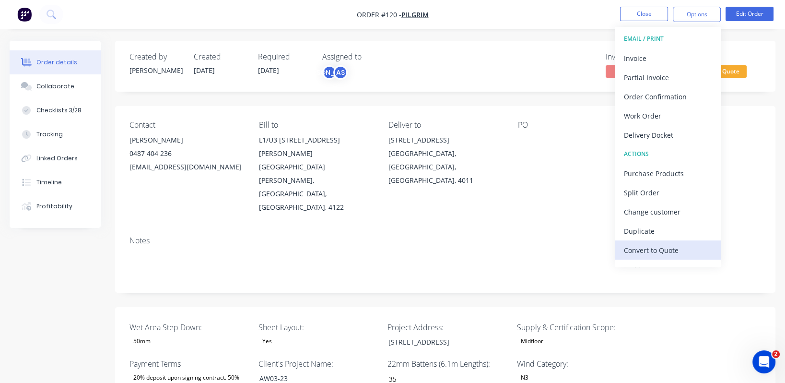
click at [678, 250] on div "Convert to Quote" at bounding box center [668, 250] width 88 height 14
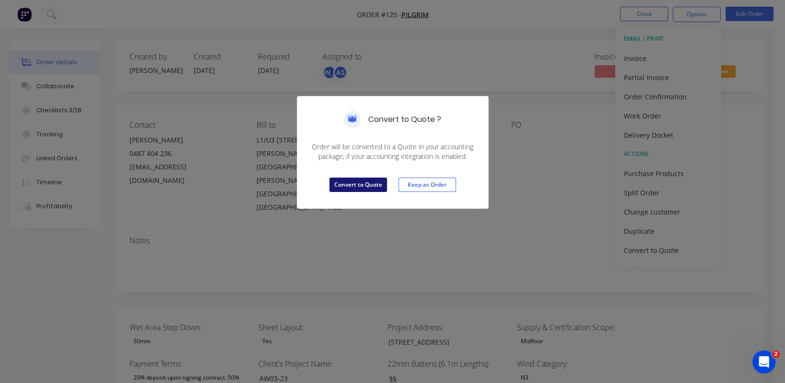
click at [372, 183] on button "Convert to Quote" at bounding box center [359, 185] width 58 height 14
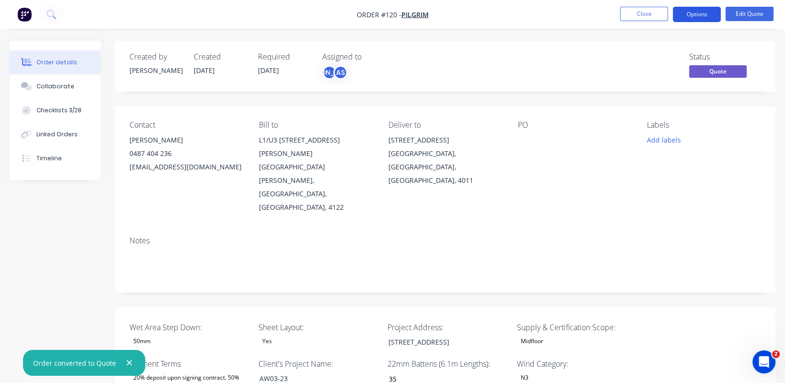
click at [702, 17] on button "Options" at bounding box center [697, 14] width 48 height 15
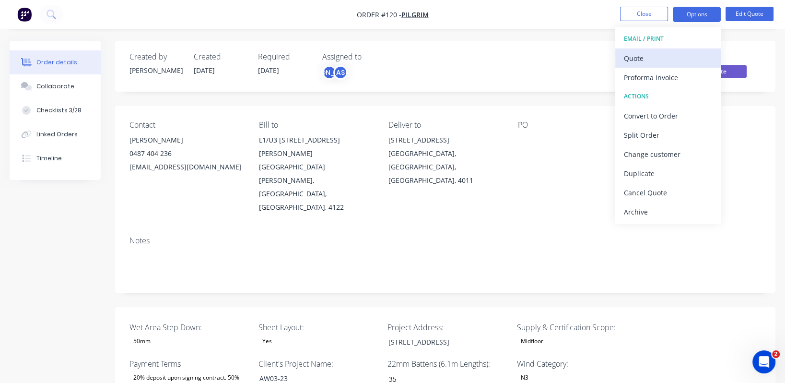
click at [652, 61] on div "Quote" at bounding box center [668, 58] width 88 height 14
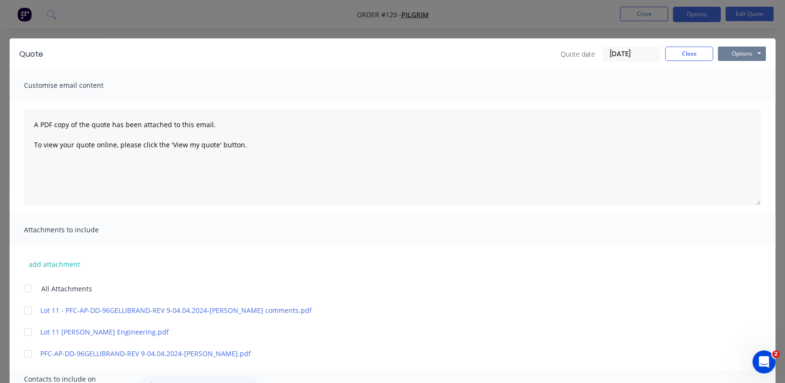
click at [726, 51] on button "Options" at bounding box center [742, 54] width 48 height 14
click at [728, 68] on button "Preview" at bounding box center [748, 71] width 61 height 16
click at [683, 59] on button "Close" at bounding box center [689, 54] width 48 height 14
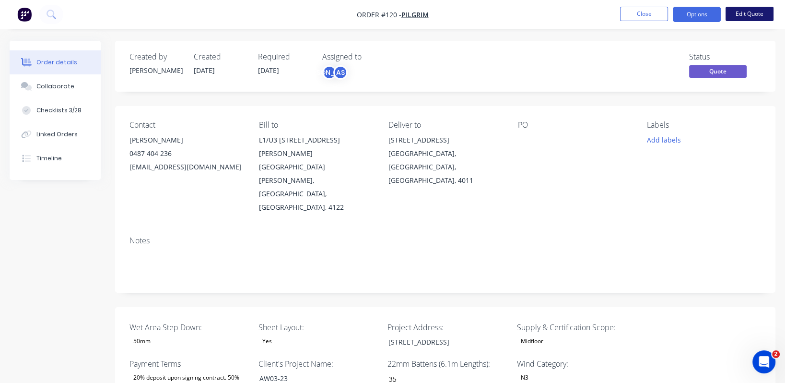
click at [760, 13] on button "Edit Quote" at bounding box center [750, 14] width 48 height 14
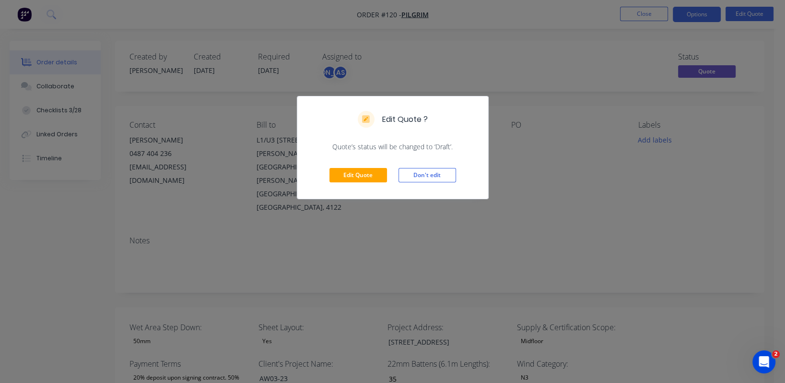
click at [709, 12] on div "Edit Quote ? Quote’s status will be changed to ‘Draft’. Edit Quote Don't edit" at bounding box center [392, 191] width 785 height 383
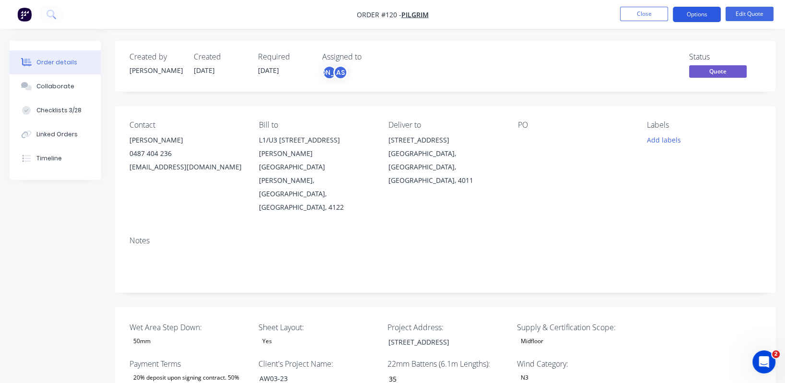
click at [702, 15] on button "Options" at bounding box center [697, 14] width 48 height 15
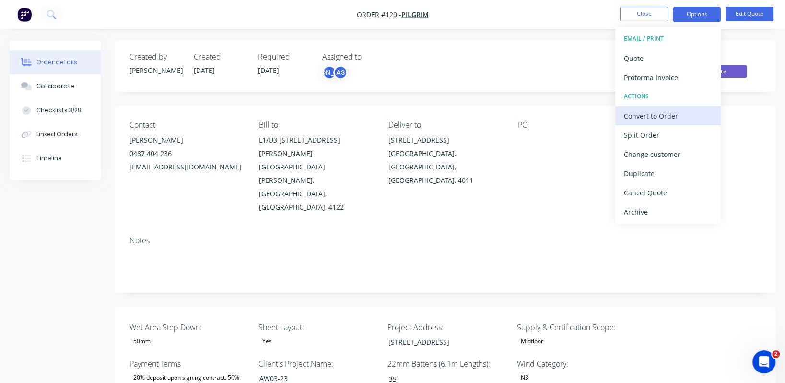
click at [681, 113] on div "Convert to Order" at bounding box center [668, 116] width 88 height 14
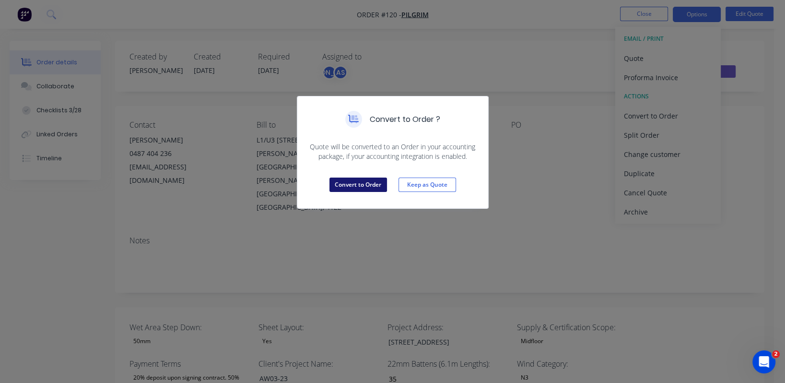
click at [370, 187] on button "Convert to Order" at bounding box center [359, 185] width 58 height 14
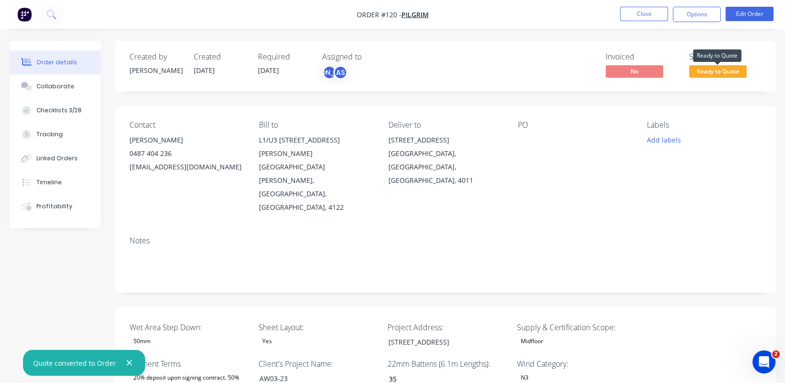
click at [722, 75] on span "Ready to Quote" at bounding box center [718, 71] width 58 height 12
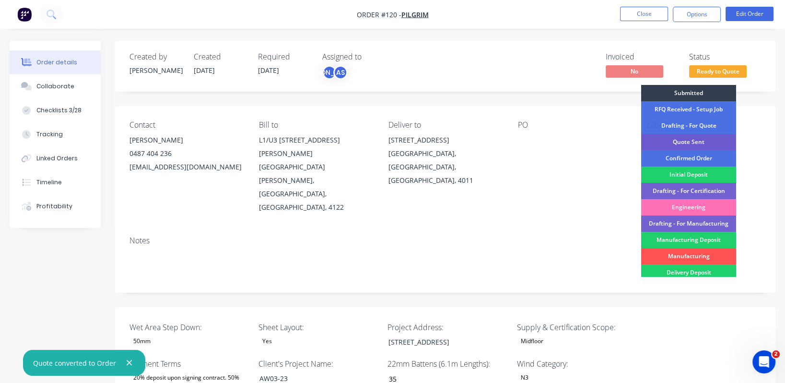
click at [712, 142] on div "Quote Sent" at bounding box center [688, 142] width 95 height 16
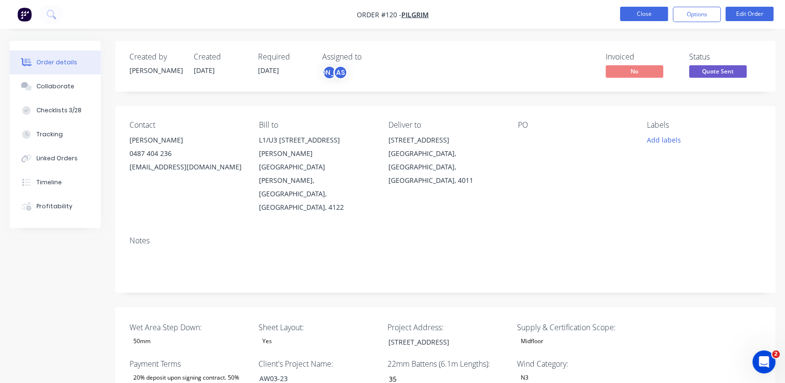
click at [652, 14] on button "Close" at bounding box center [644, 14] width 48 height 14
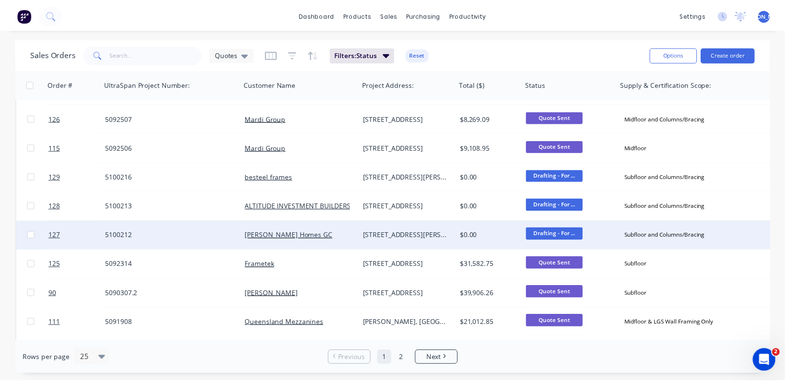
scroll to position [143, 0]
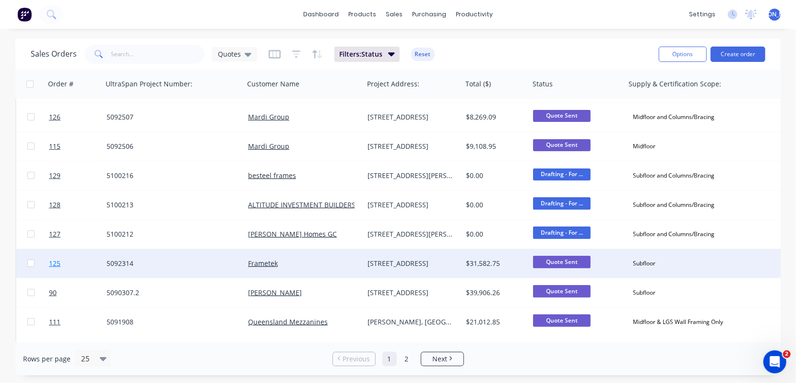
click at [57, 264] on span "125" at bounding box center [55, 264] width 12 height 10
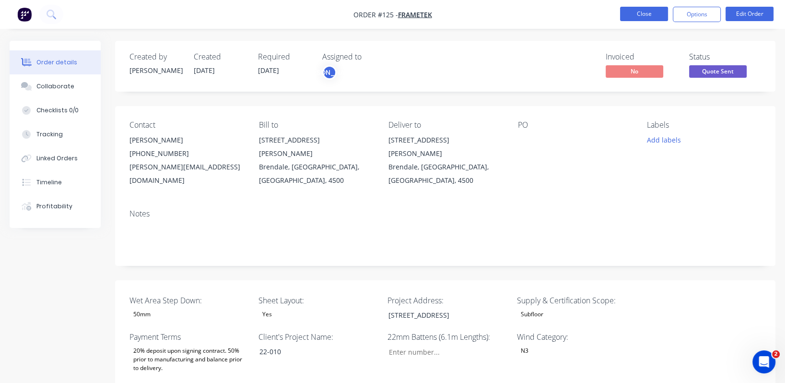
click at [654, 15] on button "Close" at bounding box center [644, 14] width 48 height 14
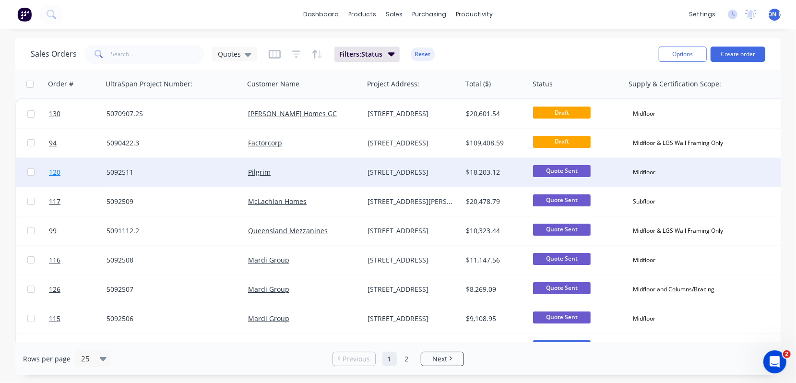
click at [55, 171] on span "120" at bounding box center [55, 172] width 12 height 10
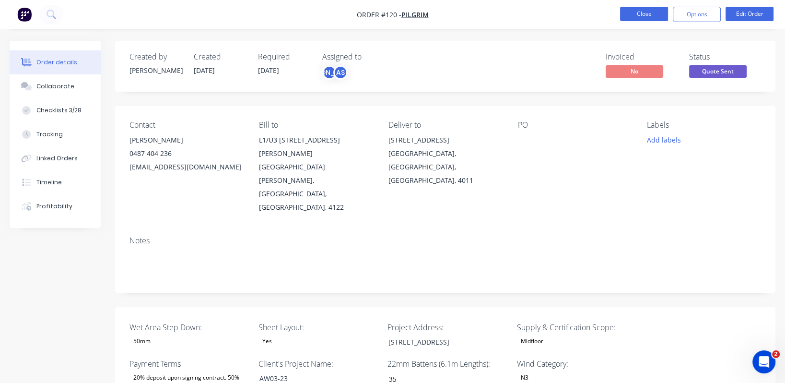
click at [654, 12] on button "Close" at bounding box center [644, 14] width 48 height 14
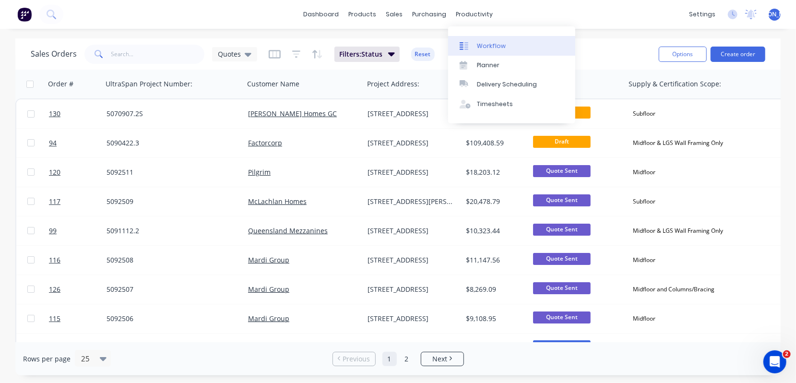
click at [482, 45] on div "Workflow" at bounding box center [491, 46] width 29 height 9
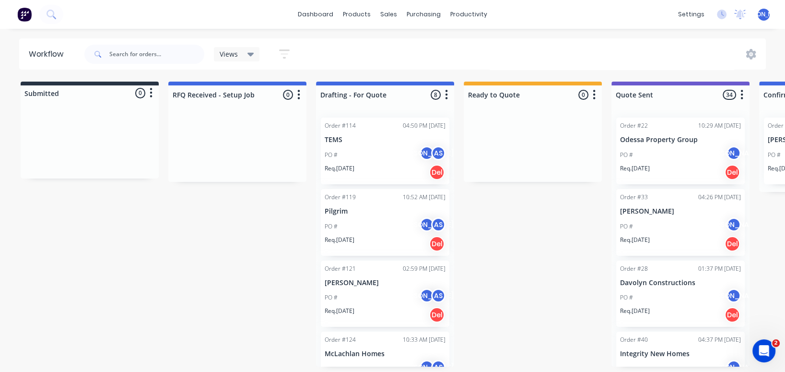
click at [340, 198] on div "Order #119" at bounding box center [340, 197] width 31 height 9
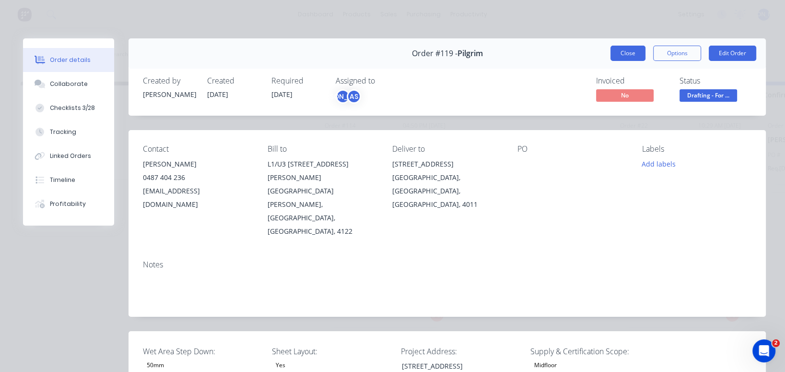
click at [618, 50] on button "Close" at bounding box center [628, 53] width 35 height 15
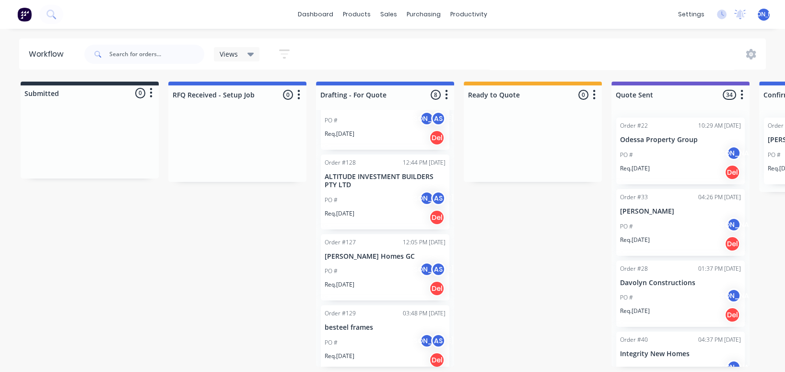
scroll to position [321, 0]
click at [345, 322] on p "besteel frames" at bounding box center [385, 326] width 121 height 8
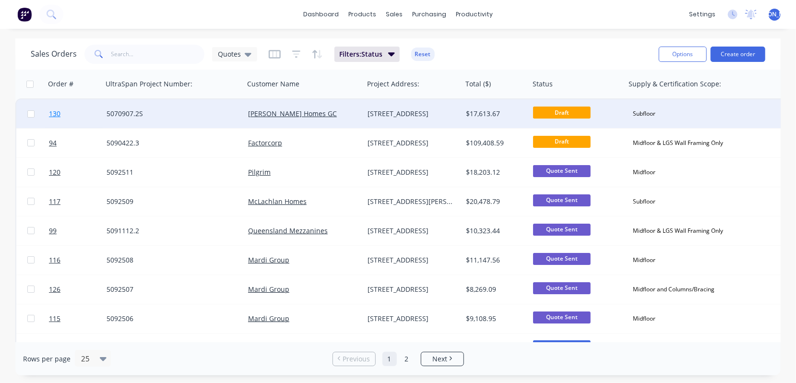
click at [54, 117] on span "130" at bounding box center [55, 114] width 12 height 10
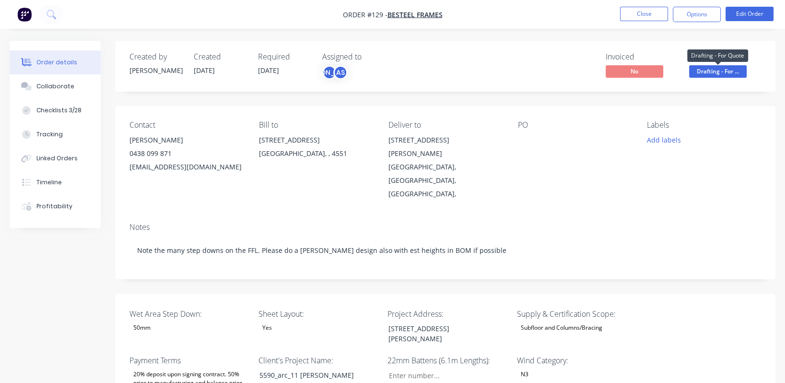
click at [718, 71] on span "Drafting - For ..." at bounding box center [718, 71] width 58 height 12
click at [489, 175] on div "Contact Daniel Brooks 0438 099 871 admin@besteelframes.com.au Bill to 23 Newing…" at bounding box center [445, 160] width 661 height 109
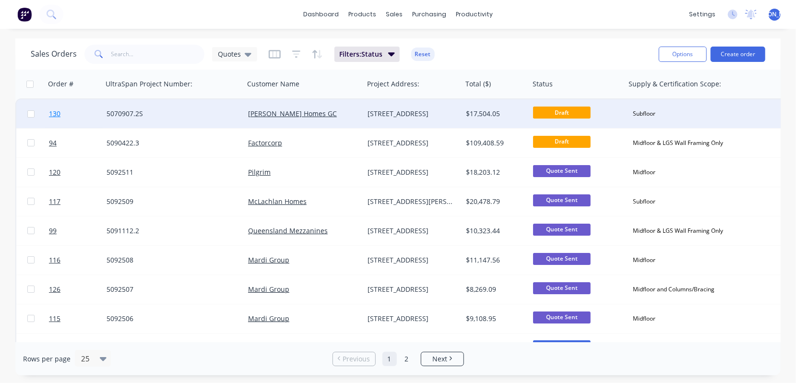
click at [52, 115] on span "130" at bounding box center [55, 114] width 12 height 10
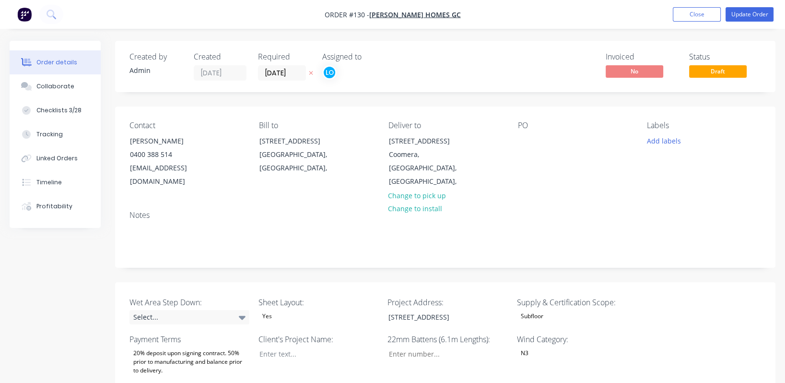
type input "16"
type input "354"
type input "5.0"
click at [701, 13] on button "Close" at bounding box center [697, 14] width 48 height 14
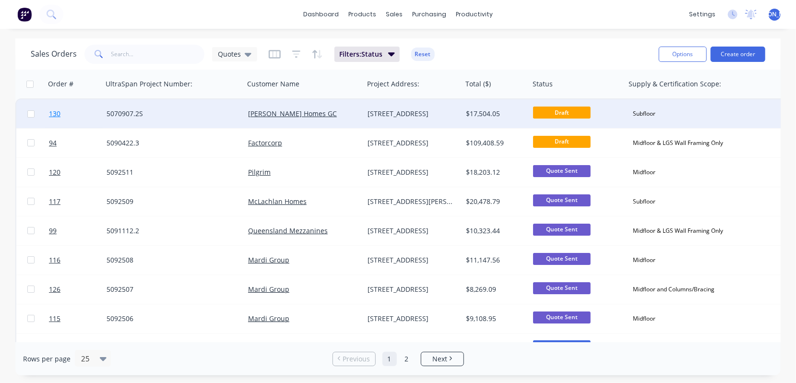
click at [53, 114] on span "130" at bounding box center [55, 114] width 12 height 10
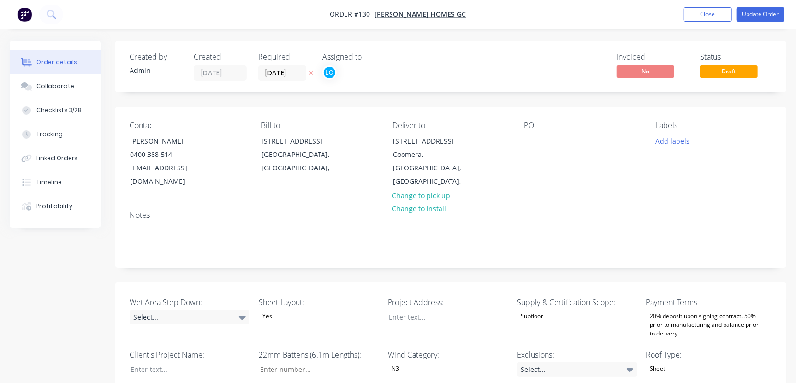
type input "$1.00"
type input "7.58"
type input "$1.0758"
type input "$615.47"
type input "$334.00"
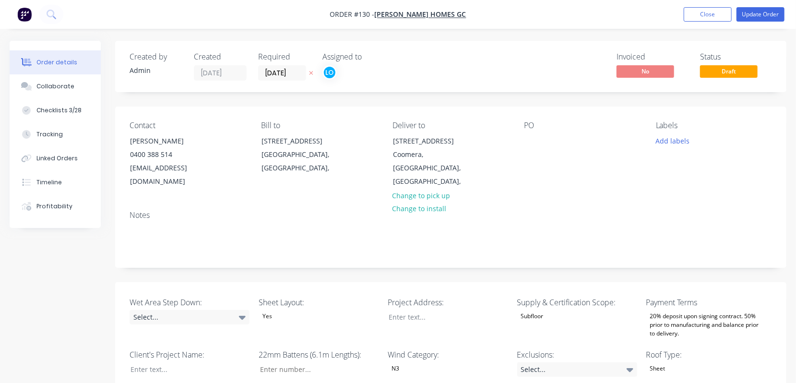
type input "$334.00"
type input "$600.00"
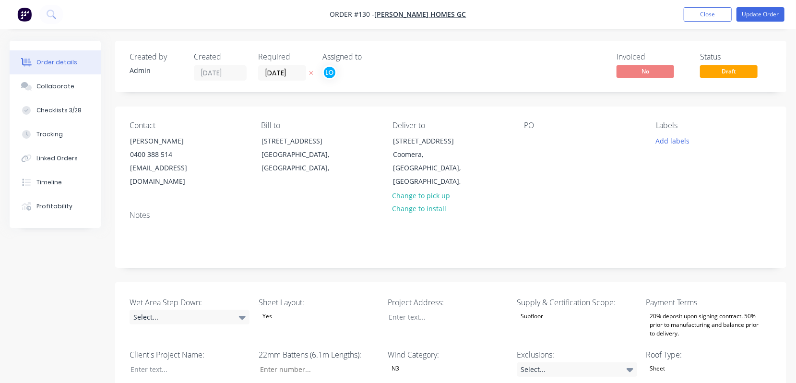
type input "$75.00"
type input "33.33"
type input "$100.00"
type input "$307.00"
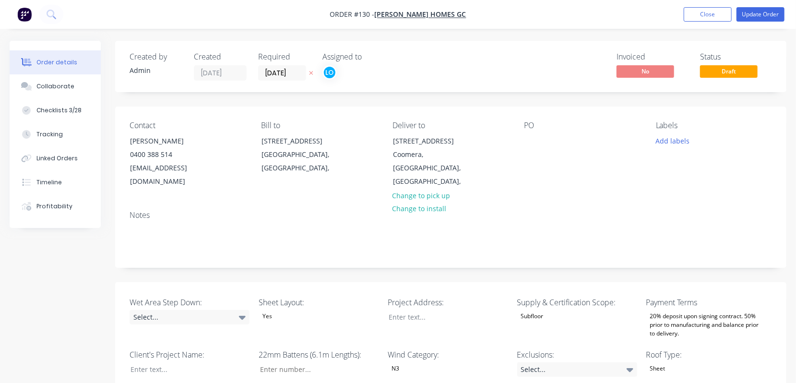
type input "25"
type input "$383.75"
type input "$17.39"
type input "4.14"
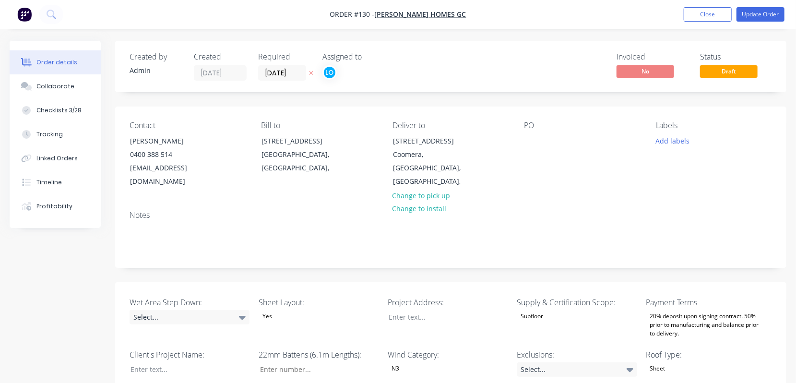
type input "$18.1105"
type input "$1,662.54"
type input "$18.69"
type input "6.06"
type input "$19.8226"
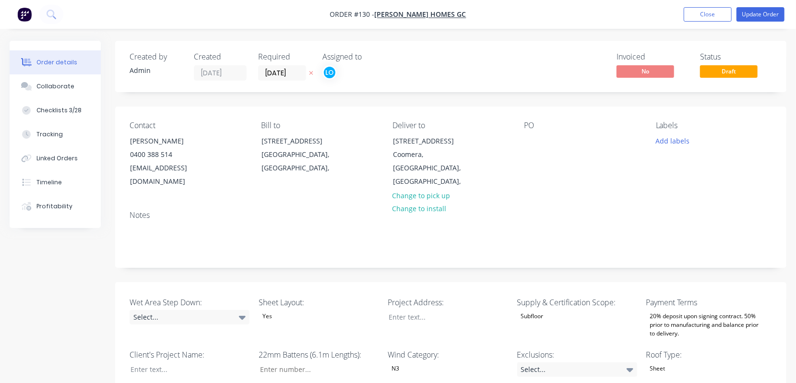
type input "$8,547.51"
type input "$46.36"
type input "4.88"
type input "$48.6224"
type input "$2,730.15"
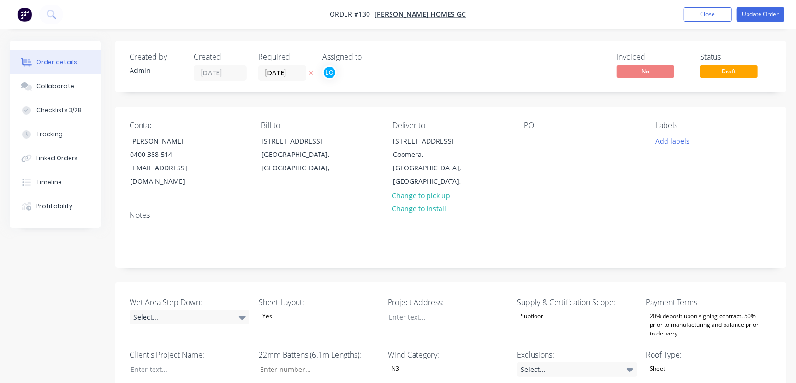
type input "$0.04"
type input "25"
type input "$0.05"
type input "$5.00"
type input "$11.05"
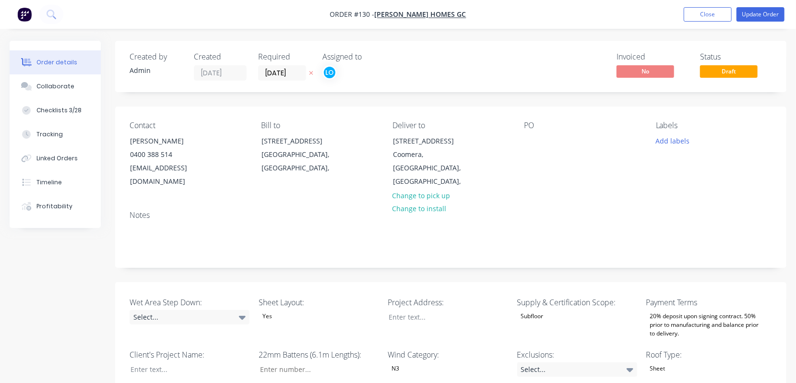
type input "24.98"
type input "$13.81"
type input "$8.00"
type input "25"
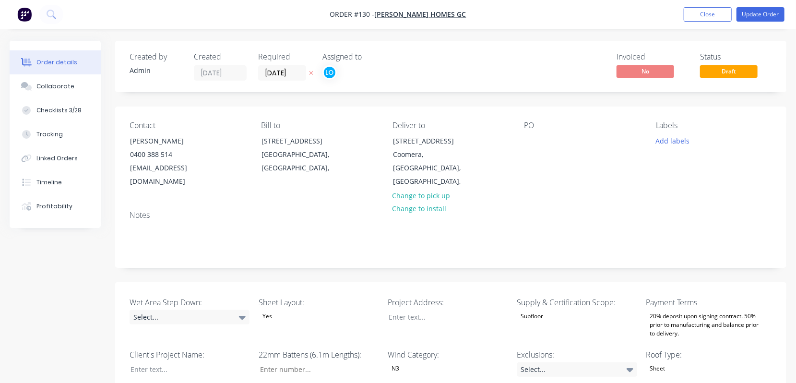
type input "$10.00"
type input "$150.00"
type input "$18.00"
type input "25"
type input "$22.50"
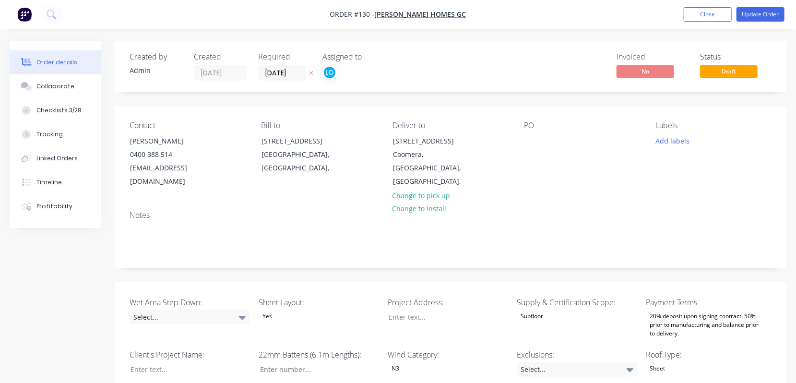
type input "$112.50"
type input "$14.00"
type input "25"
type input "$17.50"
type input "$35.00"
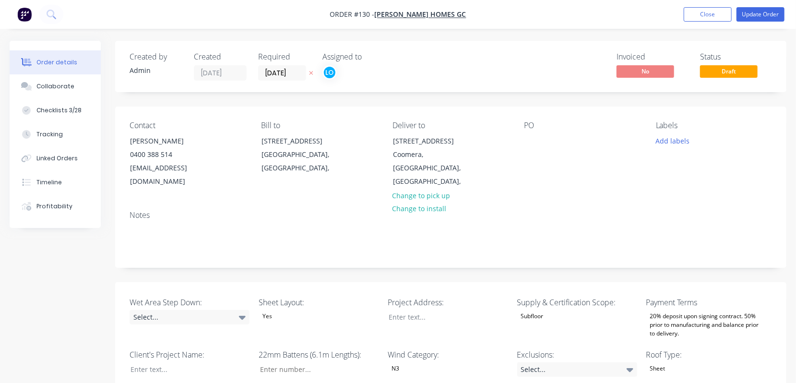
type input "$3.20"
type input "25"
type input "$4.00"
type input "$36.00"
type input "$1.60"
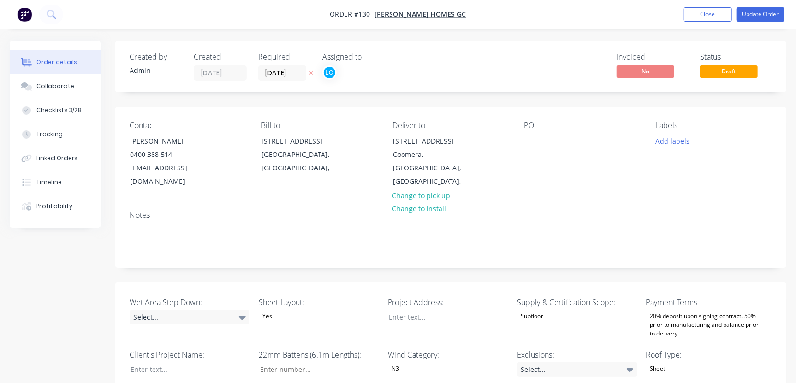
type input "25"
type input "$2.00"
type input "$4.00"
type input "$0.34"
type input "26.47"
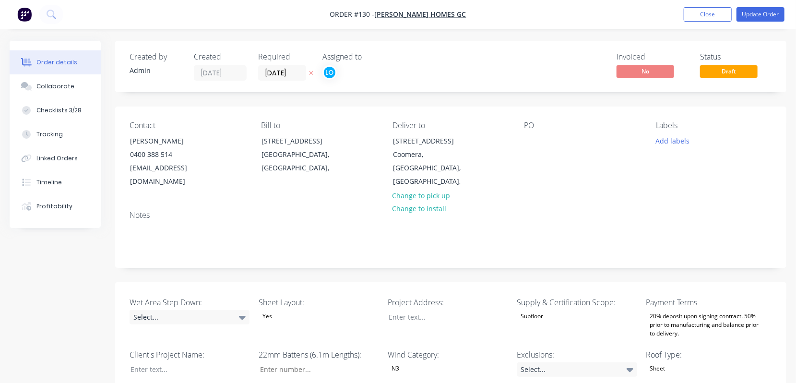
type input "$0.43"
type input "$516.00"
type input "$0.20"
type input "25"
type input "$0.25"
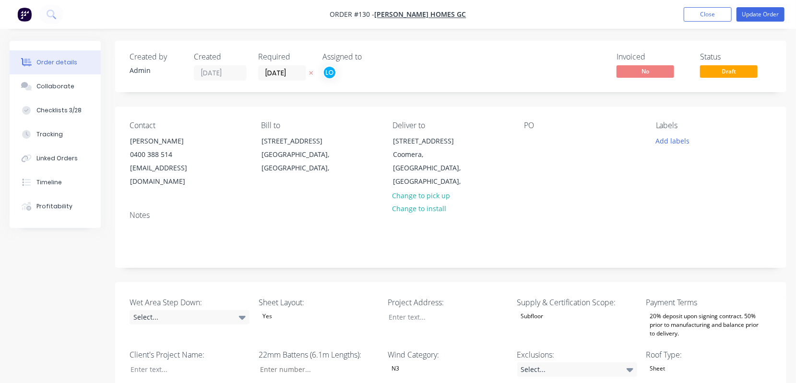
type input "$12.50"
type input "$4.85"
type input "24.95"
type input "$6.06"
type input "$54.54"
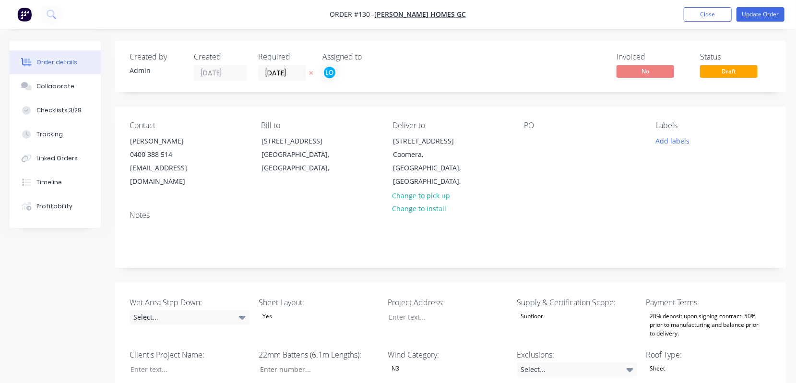
type input "16"
type input "354"
type input "5.0"
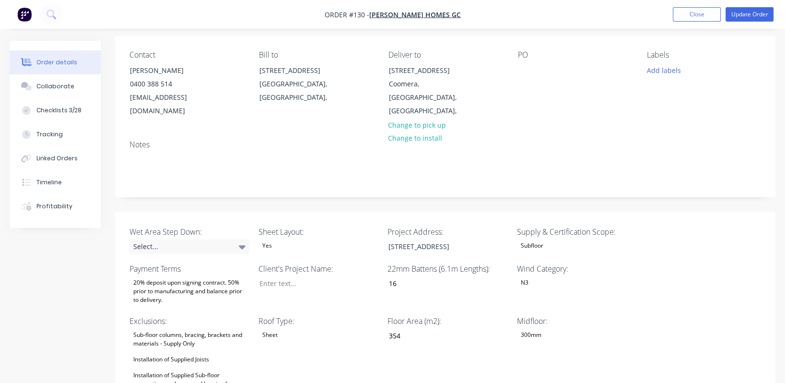
scroll to position [71, 0]
click at [533, 245] on div "Subfloor" at bounding box center [532, 245] width 30 height 12
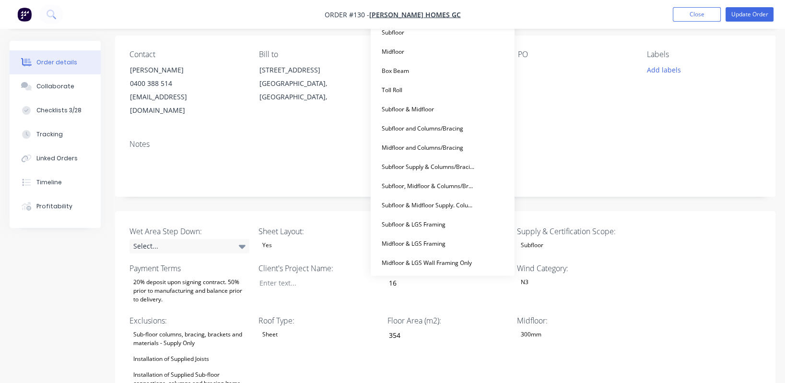
click at [533, 245] on div "Subfloor" at bounding box center [532, 245] width 30 height 12
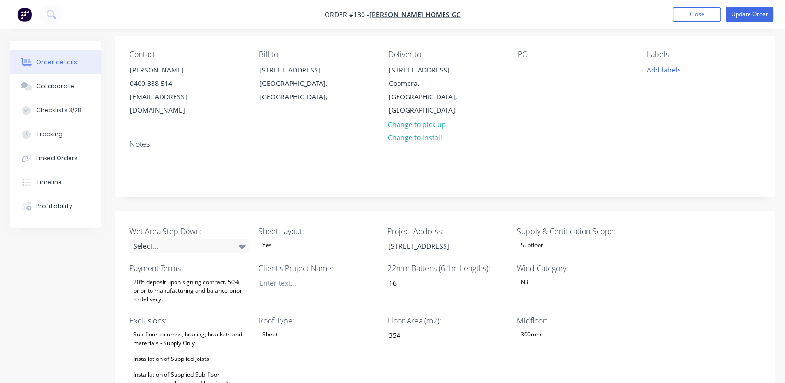
click at [584, 245] on div "Subfloor" at bounding box center [577, 245] width 120 height 12
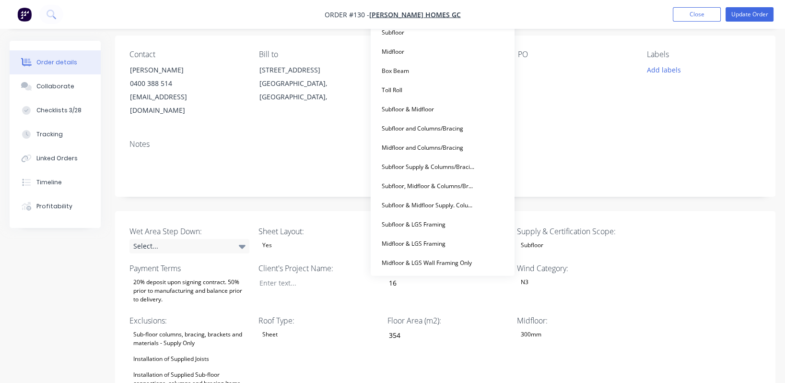
click at [589, 242] on div "Subfloor" at bounding box center [577, 245] width 120 height 12
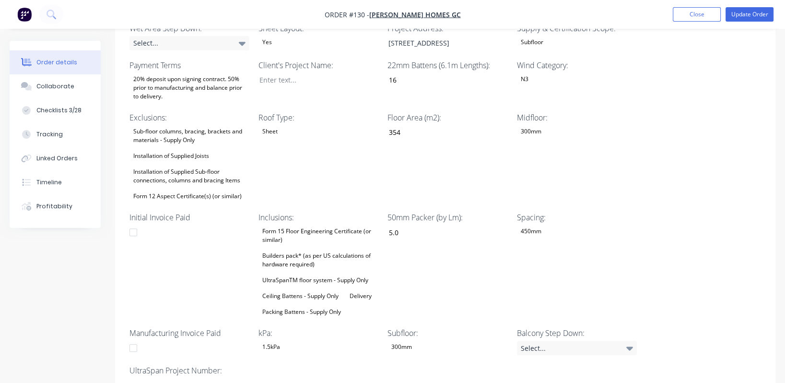
click at [736, 181] on div "Wet Area Step Down: Select... Sheet Layout: Yes Project Address: 47 Waddiwong R…" at bounding box center [445, 207] width 661 height 398
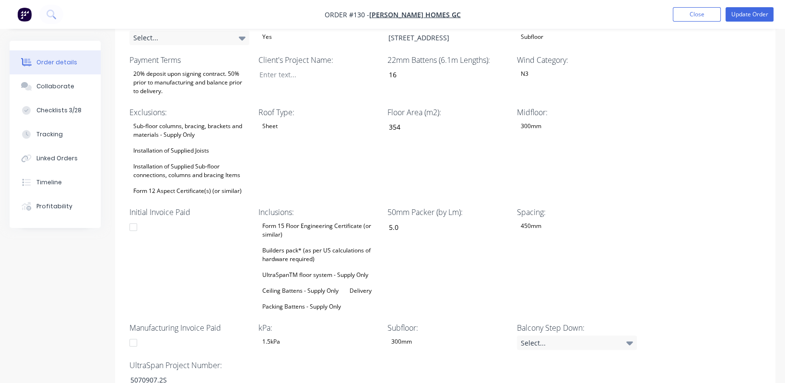
scroll to position [280, 0]
